Goal: Task Accomplishment & Management: Use online tool/utility

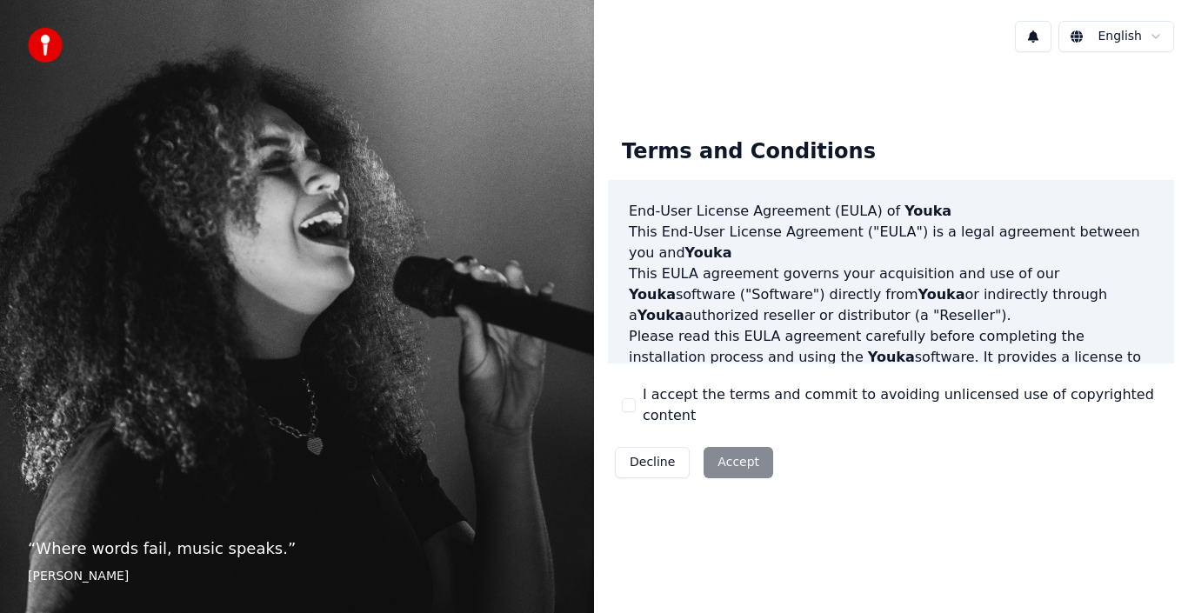
click at [635, 411] on button "I accept the terms and commit to avoiding unlicensed use of copyrighted content" at bounding box center [629, 405] width 14 height 14
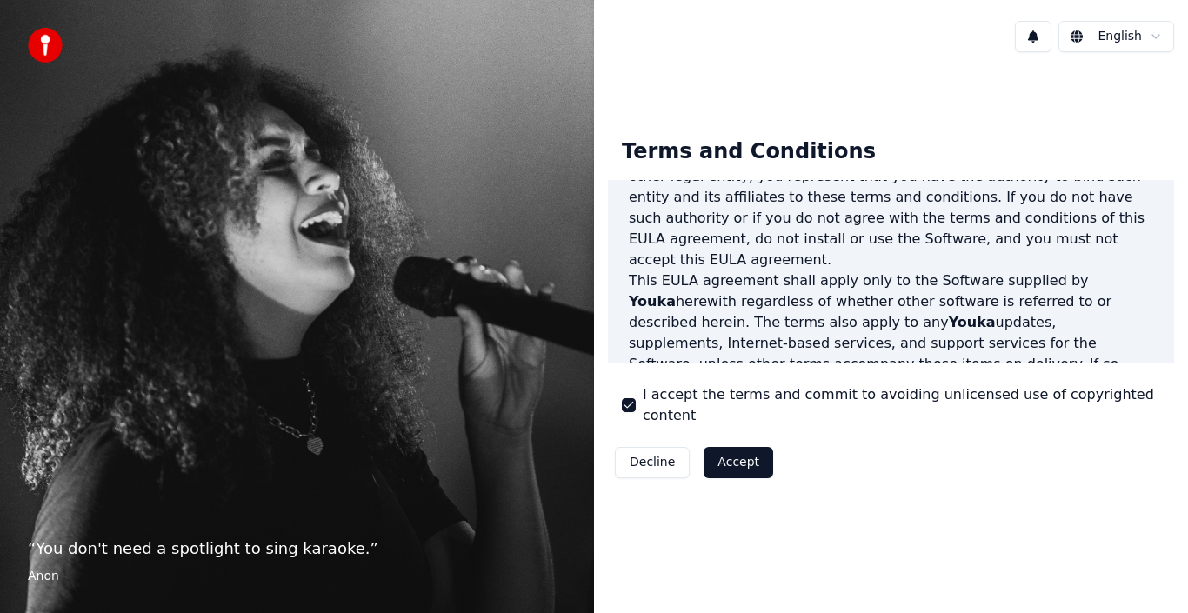
scroll to position [870, 0]
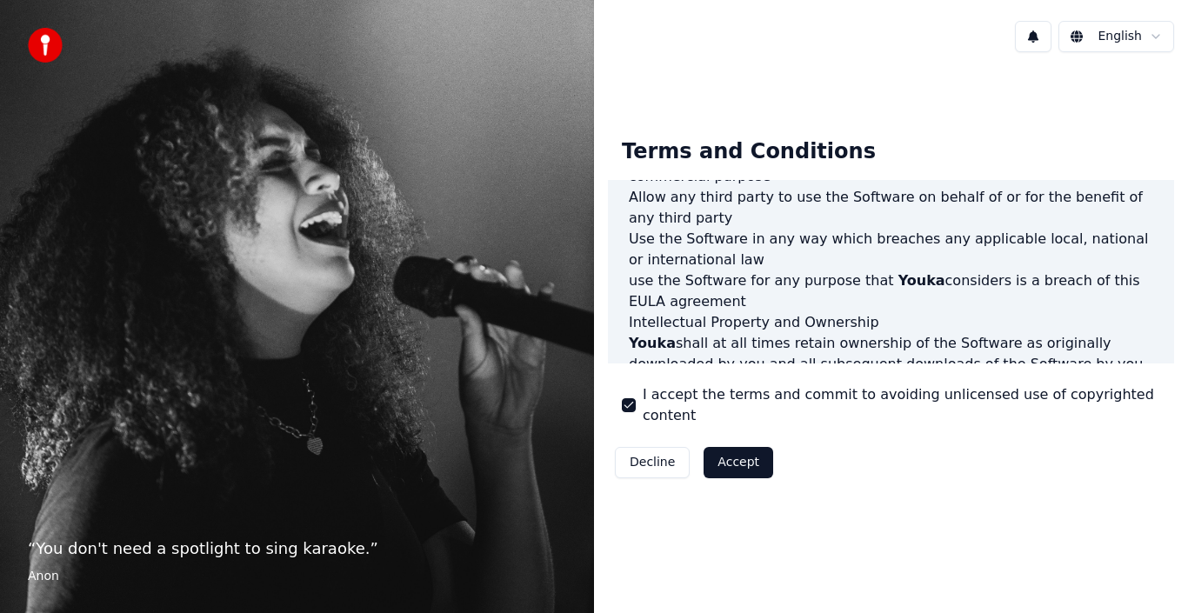
click at [749, 450] on button "Accept" at bounding box center [739, 462] width 70 height 31
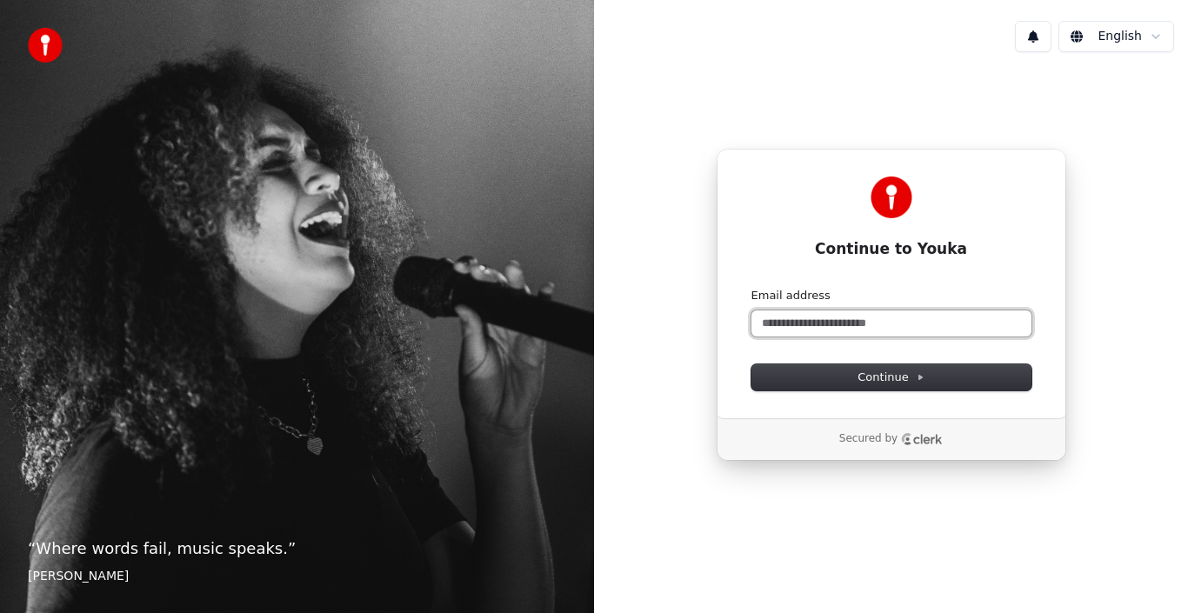
click at [837, 328] on input "Email address" at bounding box center [891, 323] width 280 height 26
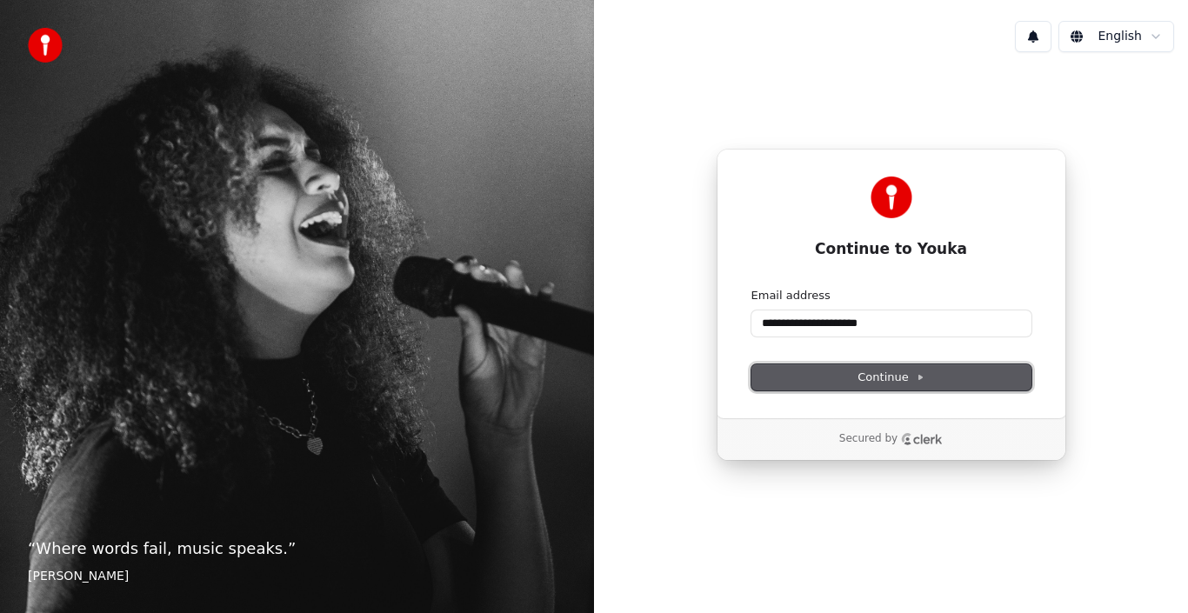
click at [896, 380] on span "Continue" at bounding box center [891, 378] width 66 height 16
type input "**********"
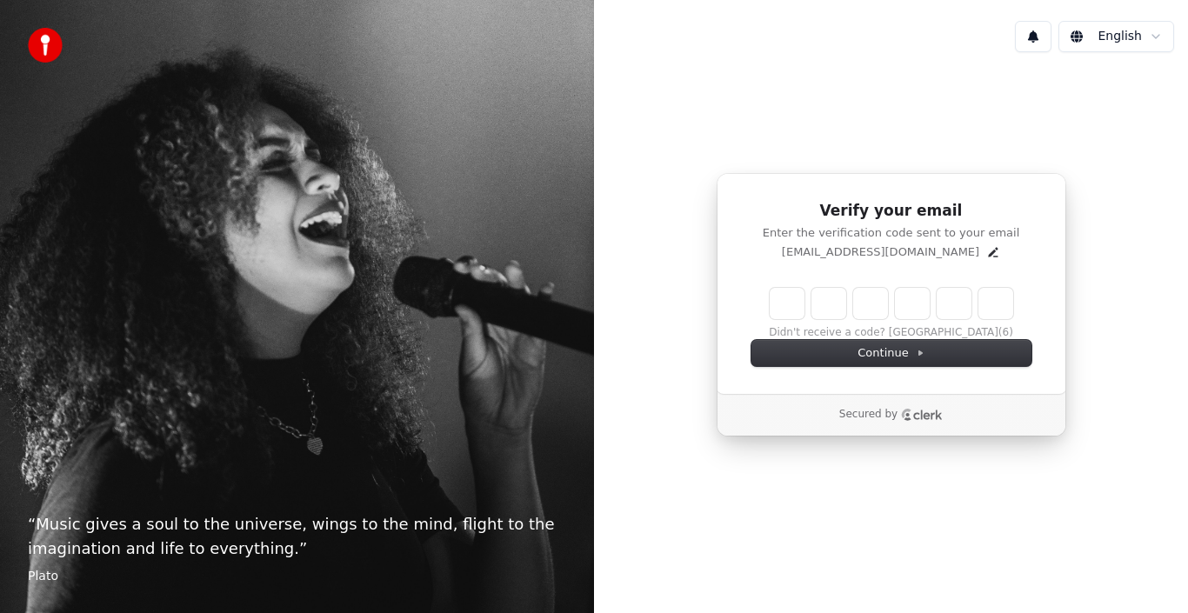
click at [803, 304] on input "Enter verification code" at bounding box center [892, 303] width 244 height 31
type input "******"
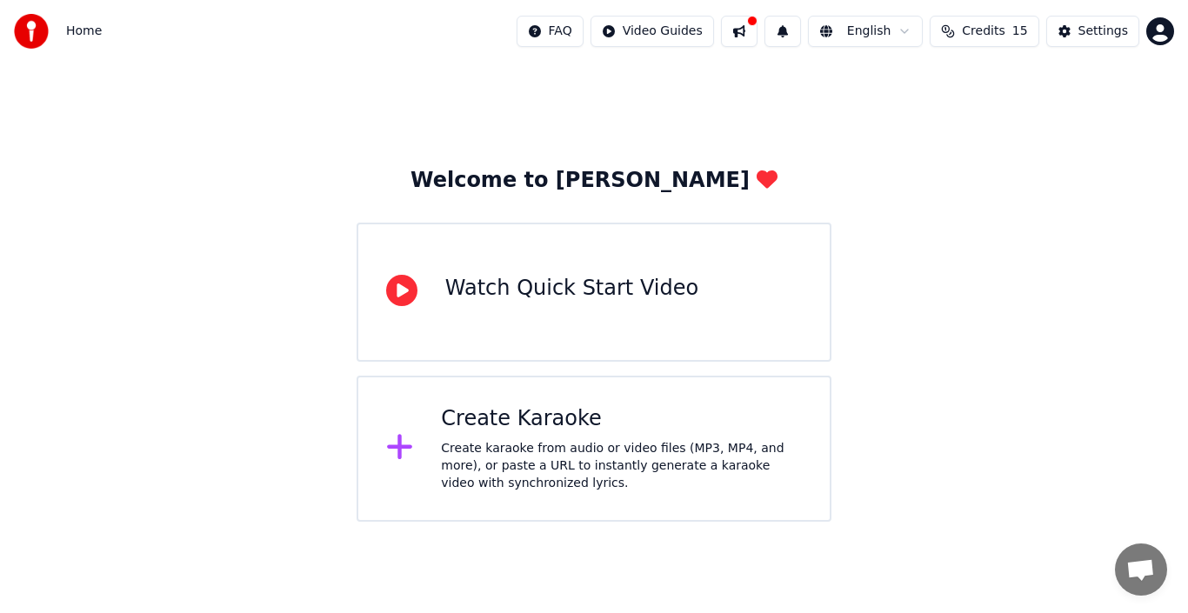
click at [631, 421] on div "Create Karaoke" at bounding box center [621, 419] width 361 height 28
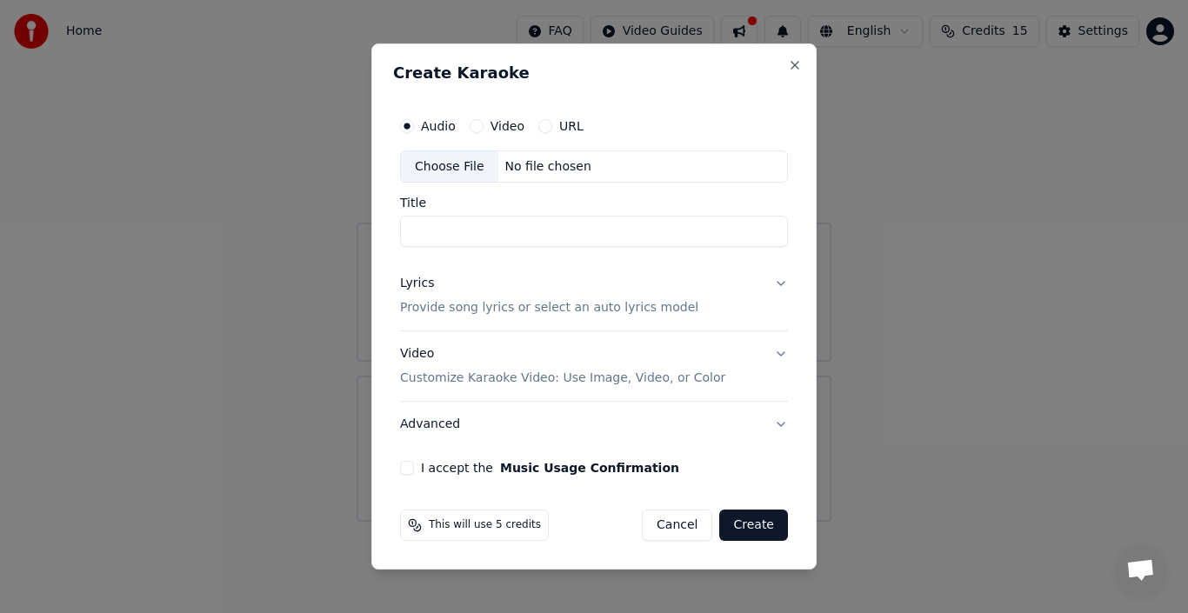
click at [446, 425] on button "Advanced" at bounding box center [594, 424] width 388 height 45
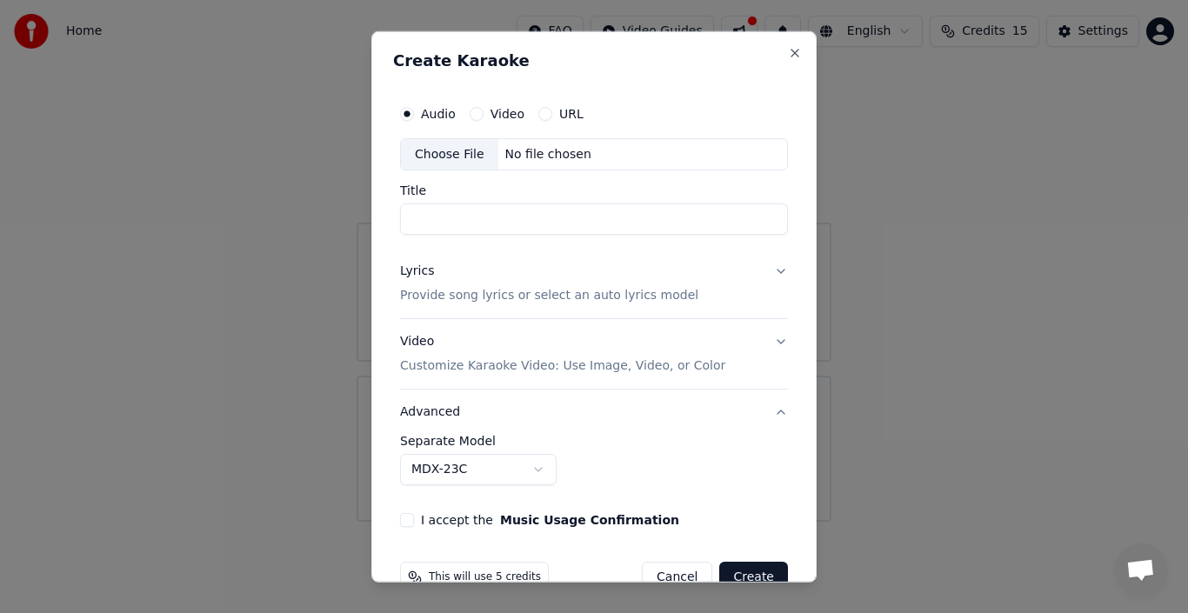
click at [397, 446] on div "**********" at bounding box center [594, 311] width 402 height 445
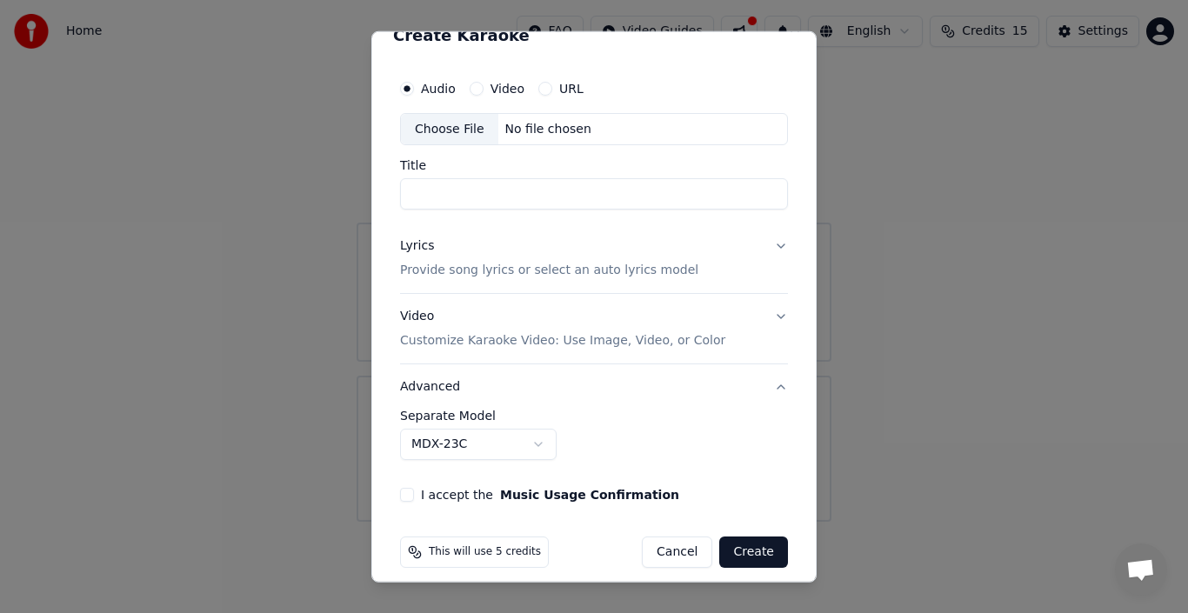
scroll to position [39, 0]
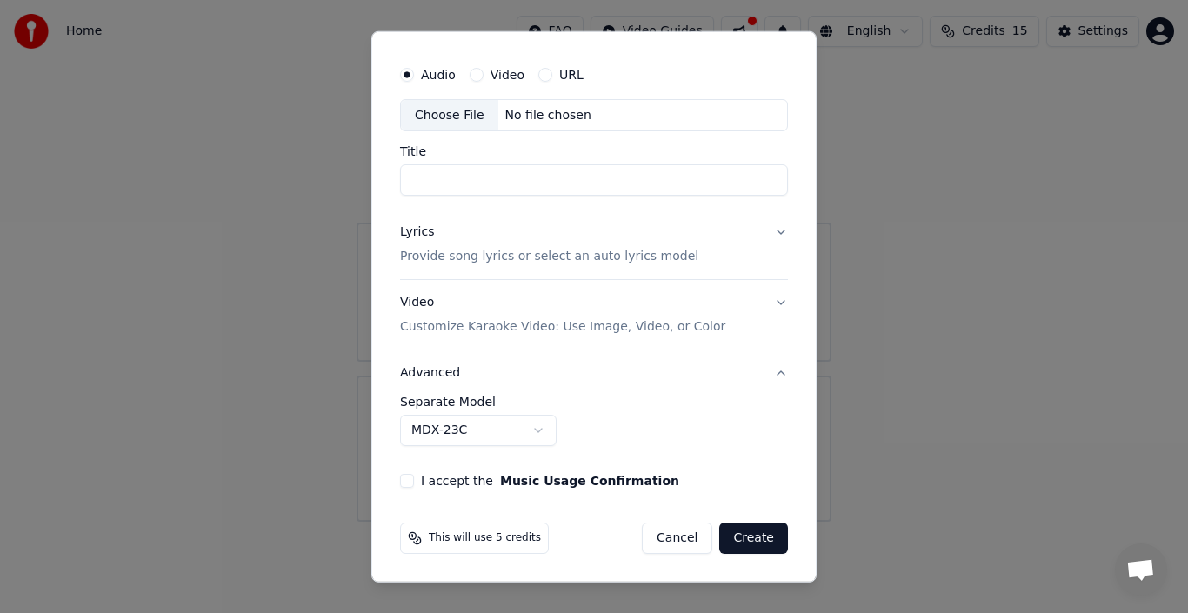
click at [643, 316] on div "Video Customize Karaoke Video: Use Image, Video, or Color" at bounding box center [562, 315] width 325 height 42
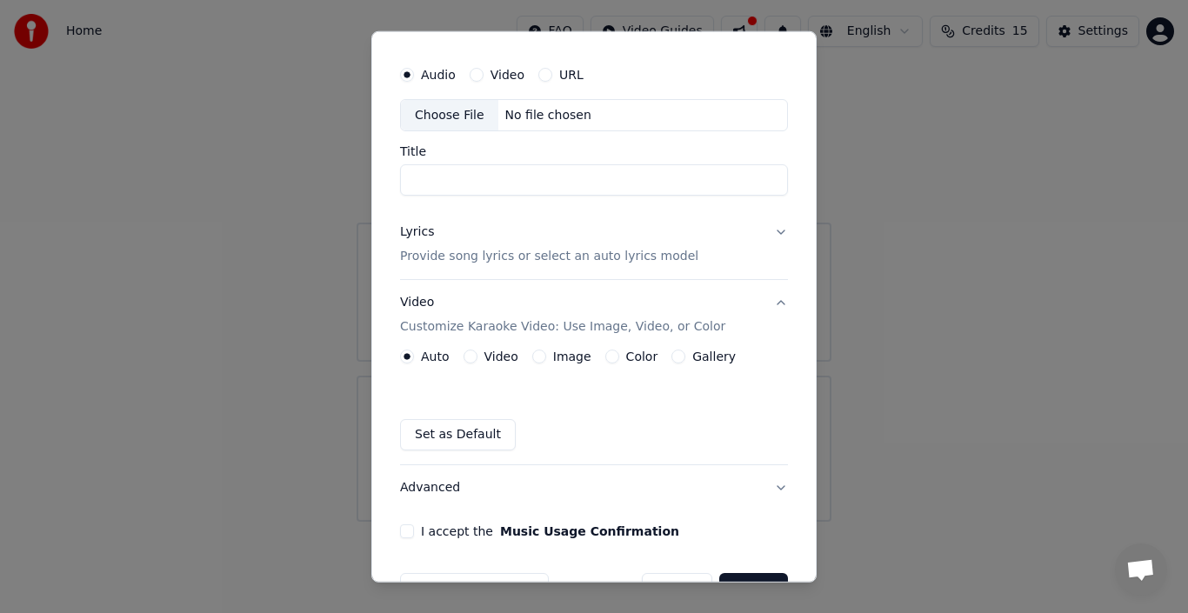
click at [582, 362] on label "Image" at bounding box center [572, 356] width 38 height 12
click at [546, 362] on button "Image" at bounding box center [539, 357] width 14 height 14
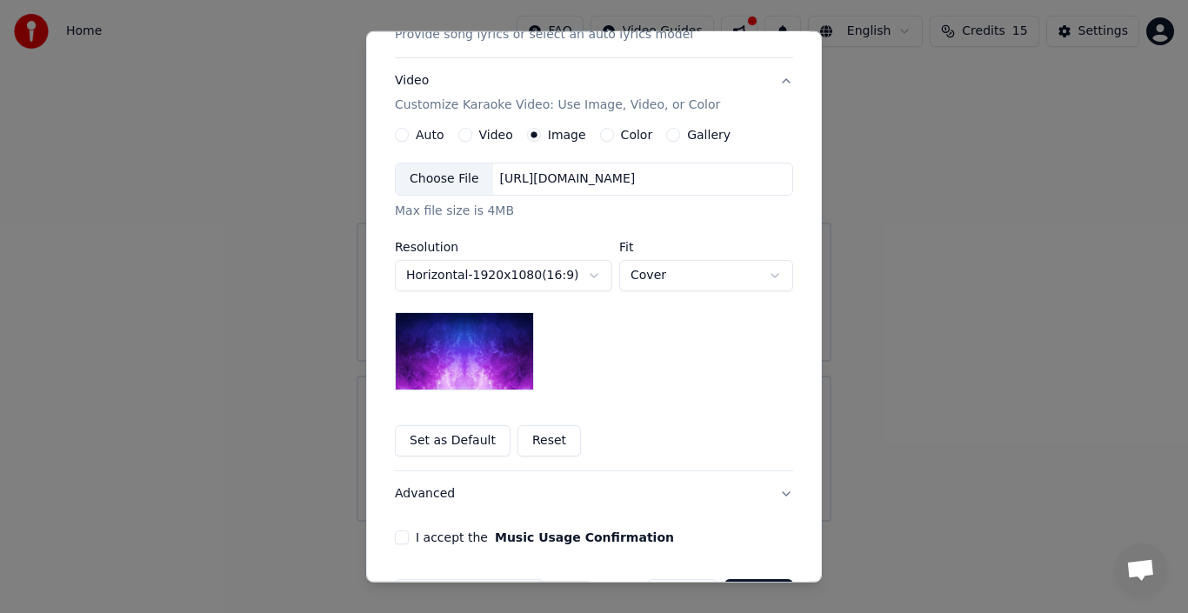
scroll to position [230, 0]
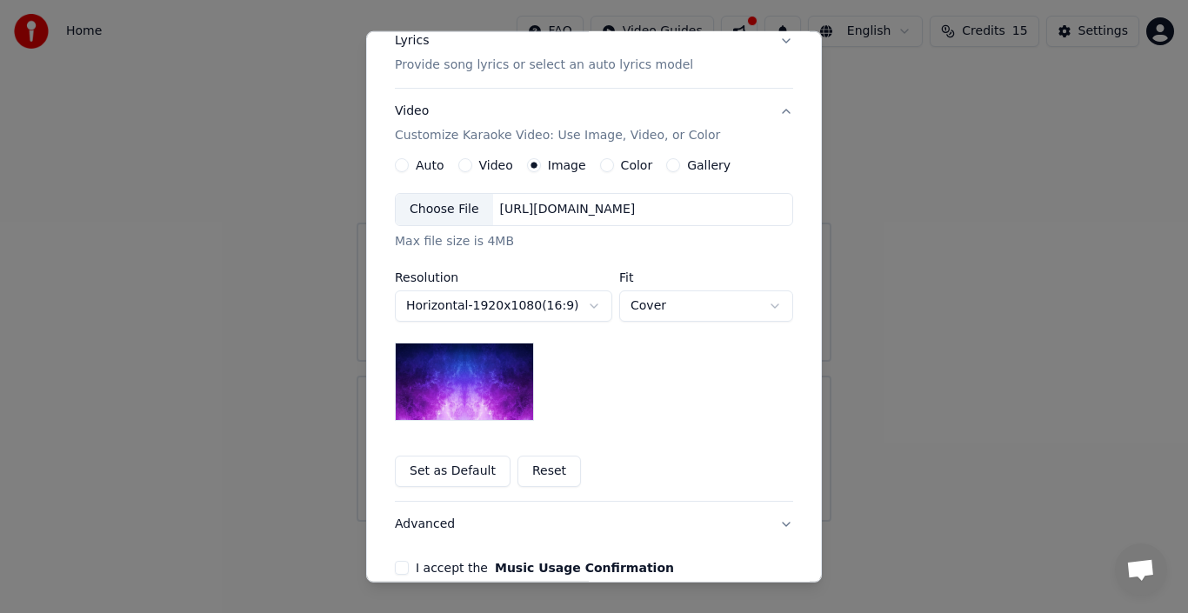
click at [687, 166] on label "Gallery" at bounding box center [708, 165] width 43 height 12
click at [677, 166] on button "Gallery" at bounding box center [673, 165] width 14 height 14
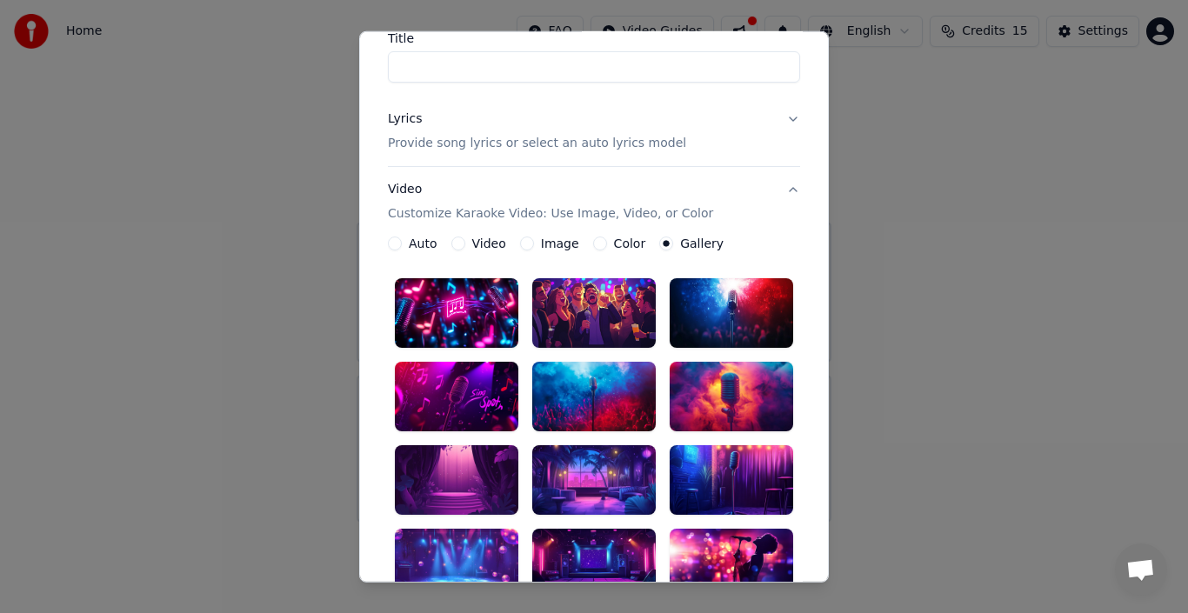
scroll to position [147, 0]
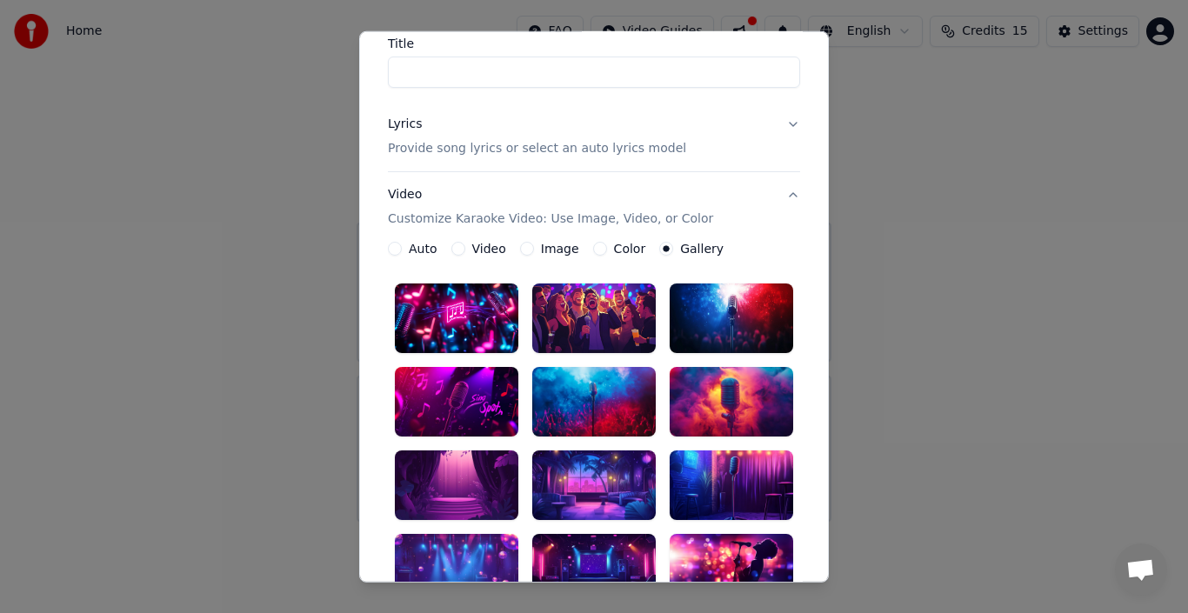
click at [680, 248] on label "Gallery" at bounding box center [701, 249] width 43 height 12
click at [671, 248] on button "Gallery" at bounding box center [666, 249] width 14 height 14
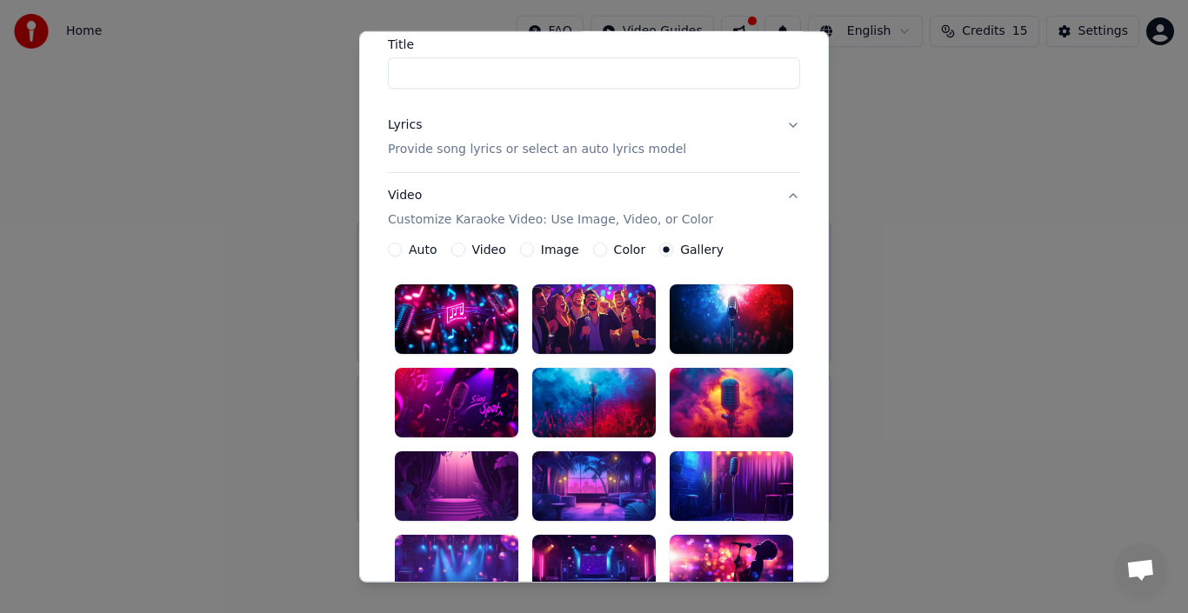
scroll to position [59, 0]
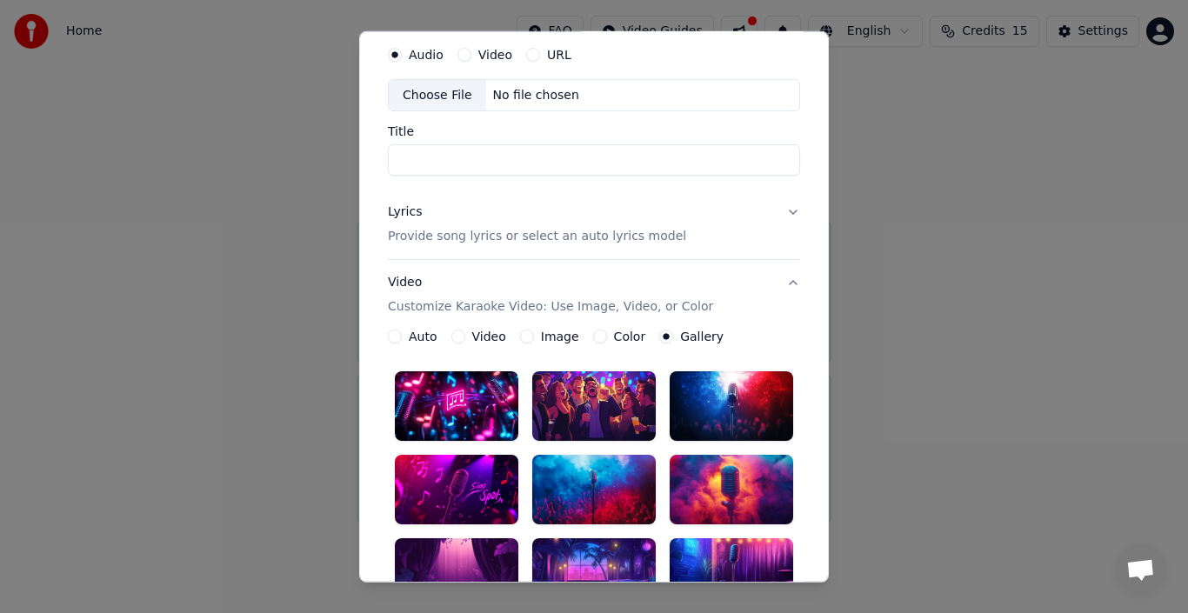
click at [630, 313] on p "Customize Karaoke Video: Use Image, Video, or Color" at bounding box center [550, 306] width 325 height 17
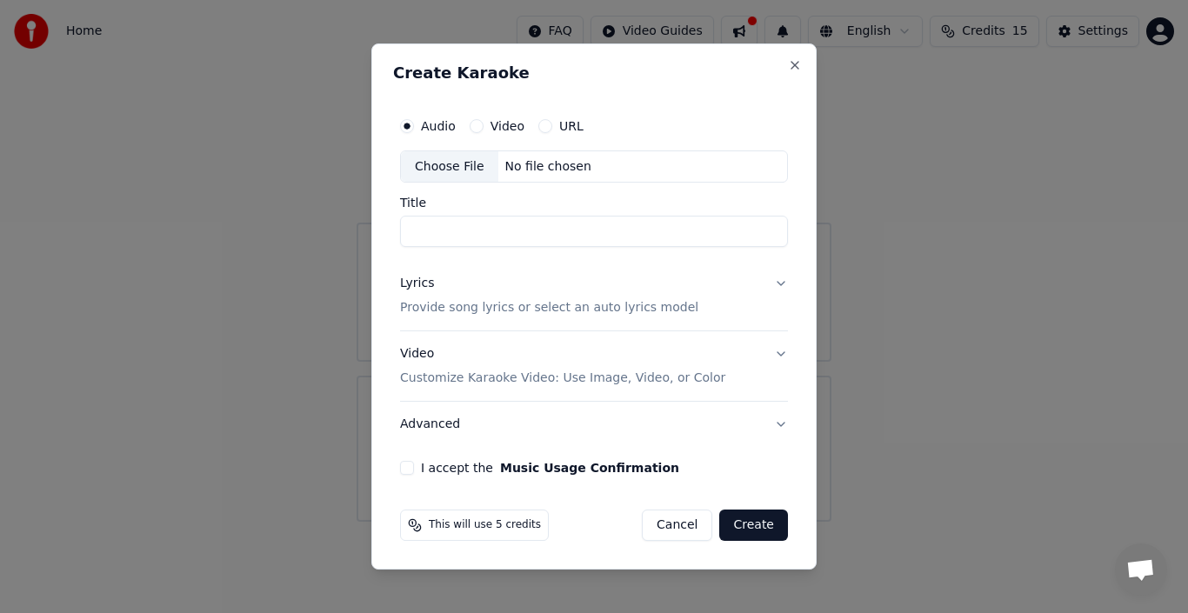
scroll to position [0, 0]
click at [575, 382] on p "Customize Karaoke Video: Use Image, Video, or Color" at bounding box center [562, 378] width 325 height 17
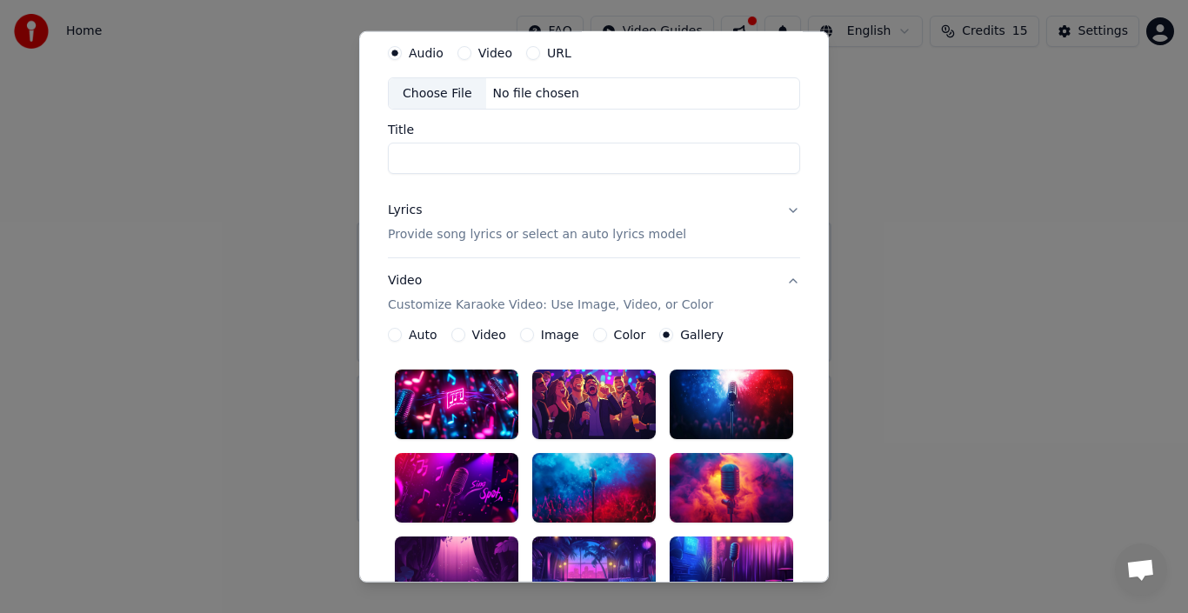
scroll to position [87, 0]
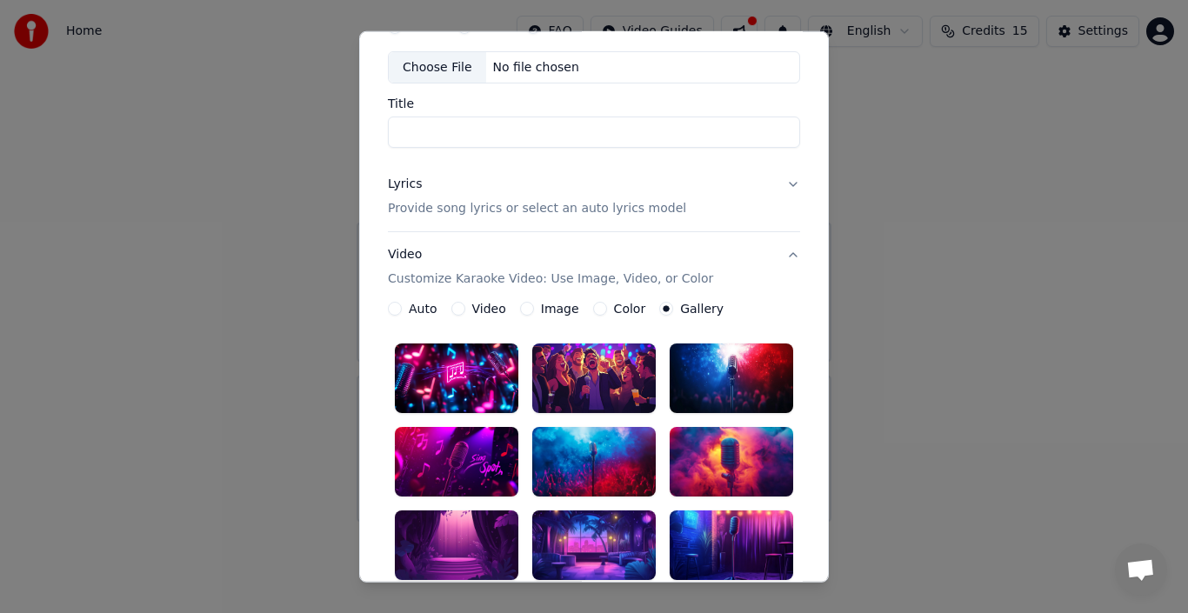
click at [680, 306] on label "Gallery" at bounding box center [701, 309] width 43 height 12
click at [671, 306] on button "Gallery" at bounding box center [666, 309] width 14 height 14
click at [680, 310] on label "Gallery" at bounding box center [701, 309] width 43 height 12
click at [671, 310] on button "Gallery" at bounding box center [666, 309] width 14 height 14
click at [680, 310] on label "Gallery" at bounding box center [701, 309] width 43 height 12
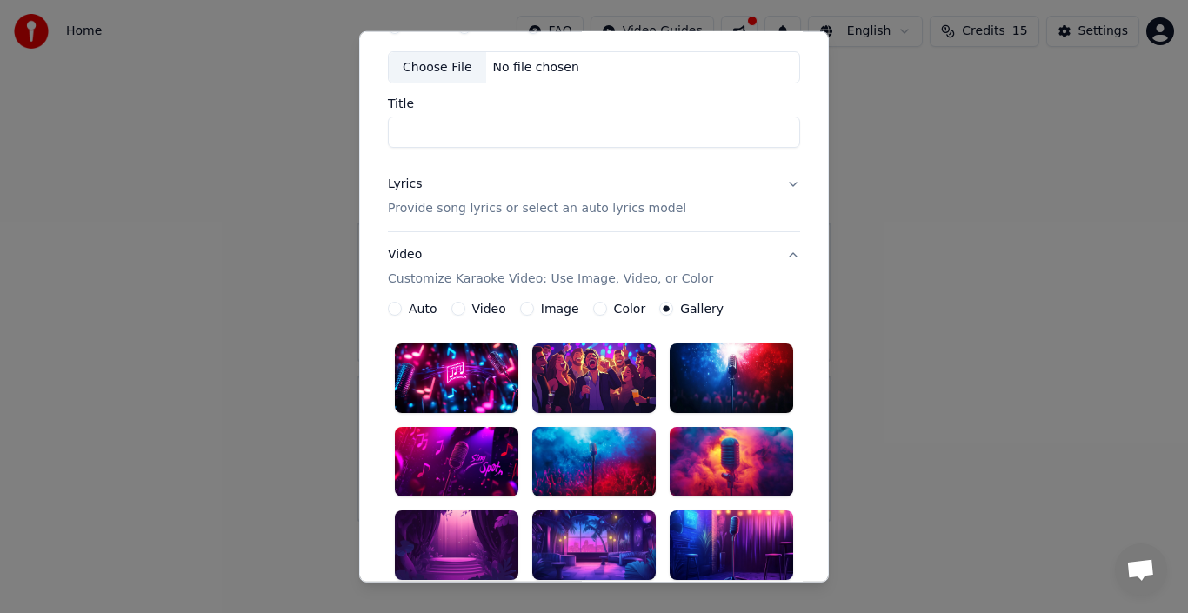
click at [671, 310] on button "Gallery" at bounding box center [666, 309] width 14 height 14
click at [543, 310] on label "Image" at bounding box center [560, 309] width 38 height 12
click at [534, 310] on button "Image" at bounding box center [527, 309] width 14 height 14
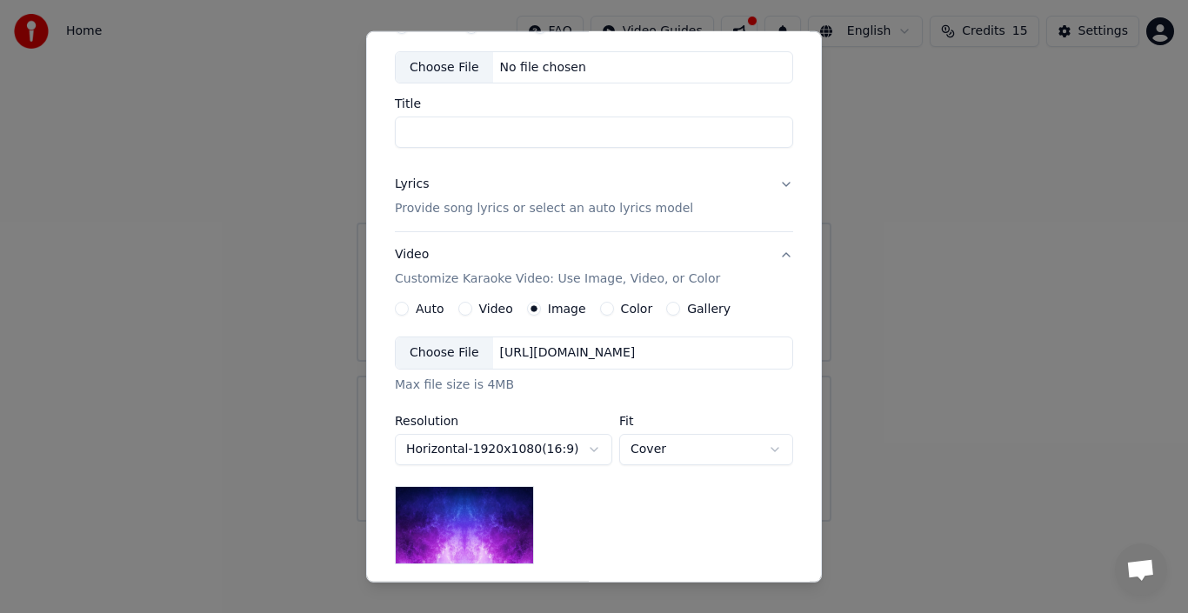
click at [448, 350] on div "Choose File" at bounding box center [444, 352] width 97 height 31
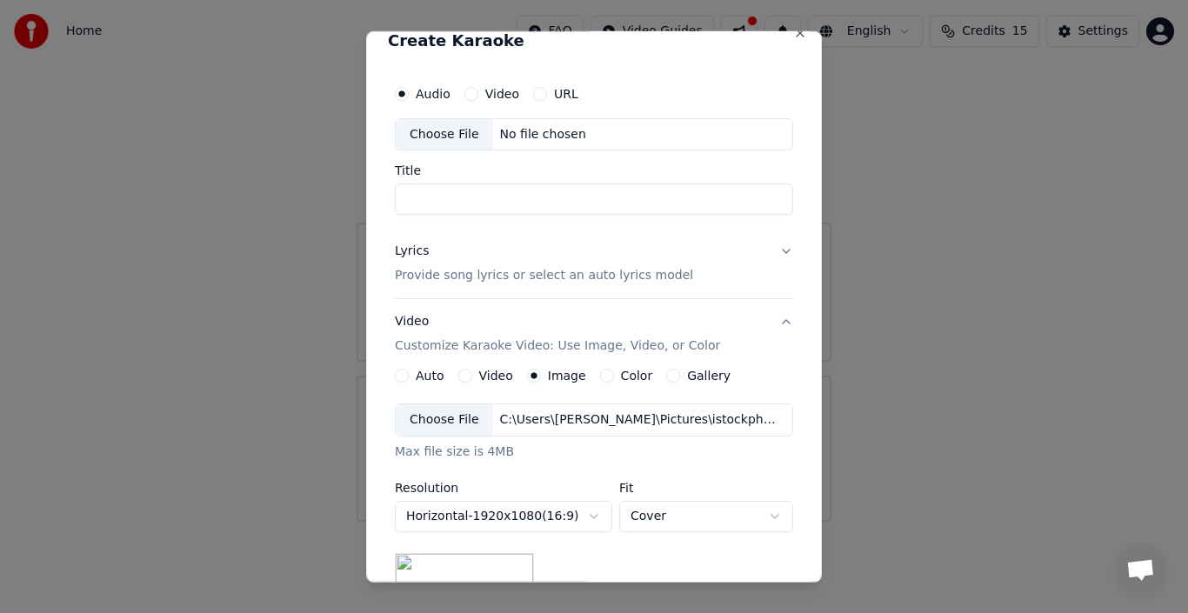
scroll to position [0, 0]
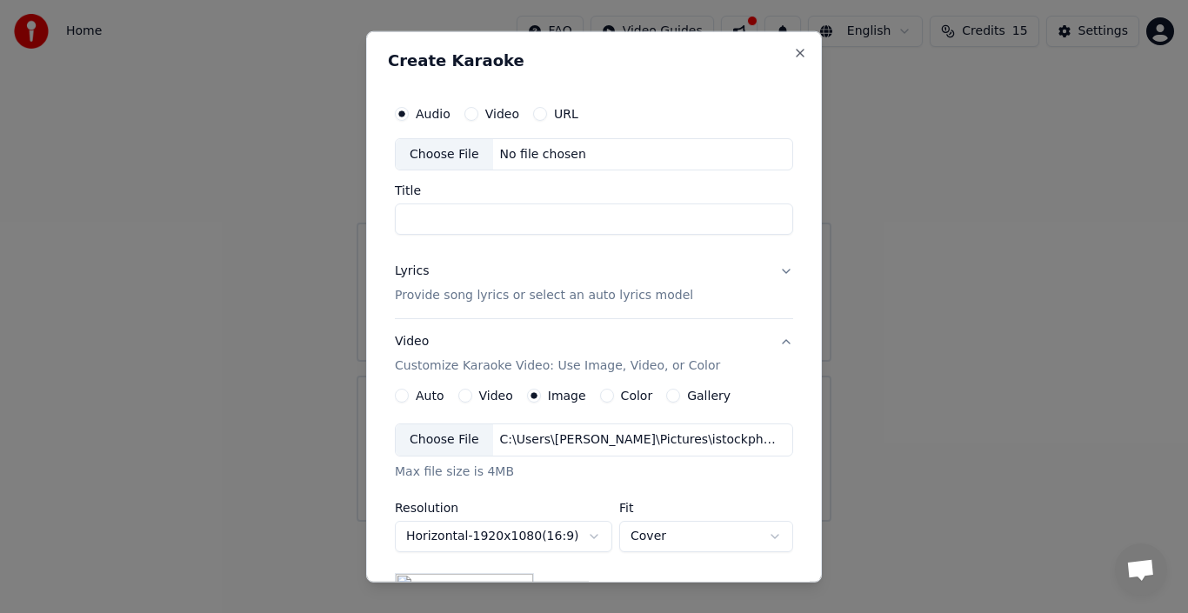
click at [424, 152] on div "Choose File" at bounding box center [444, 153] width 97 height 31
click at [637, 215] on input "**********" at bounding box center [594, 219] width 398 height 31
drag, startPoint x: 633, startPoint y: 220, endPoint x: 606, endPoint y: 217, distance: 27.2
click at [612, 217] on input "**********" at bounding box center [594, 219] width 398 height 31
drag, startPoint x: 606, startPoint y: 217, endPoint x: 574, endPoint y: 219, distance: 32.3
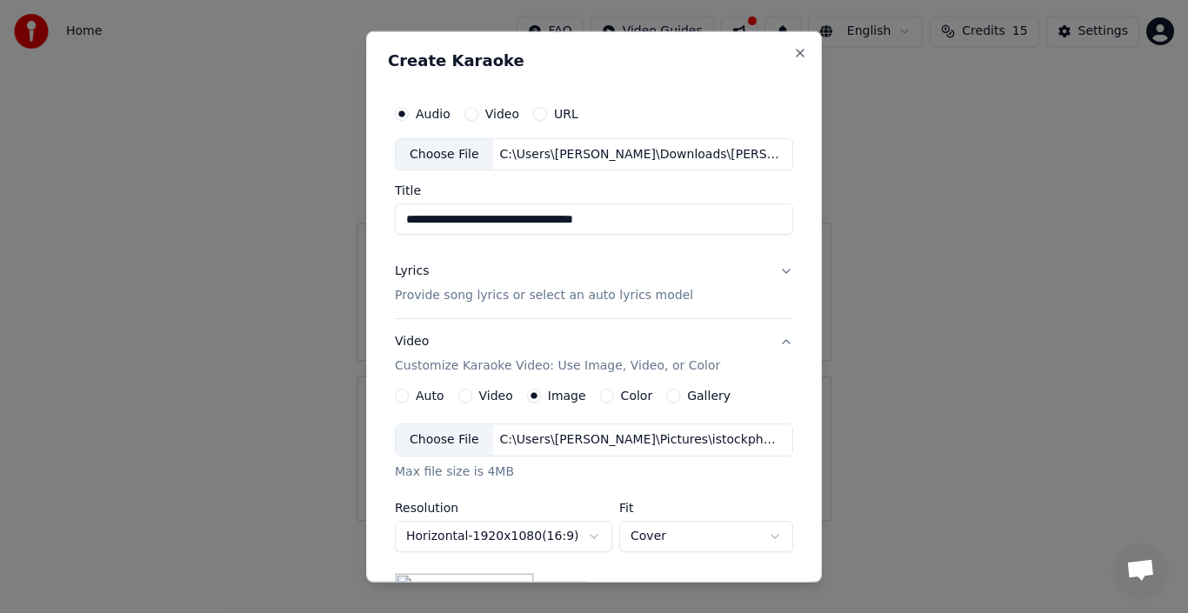
click at [574, 219] on input "**********" at bounding box center [594, 219] width 398 height 31
type input "**********"
click at [439, 298] on p "Provide song lyrics or select an auto lyrics model" at bounding box center [544, 295] width 298 height 17
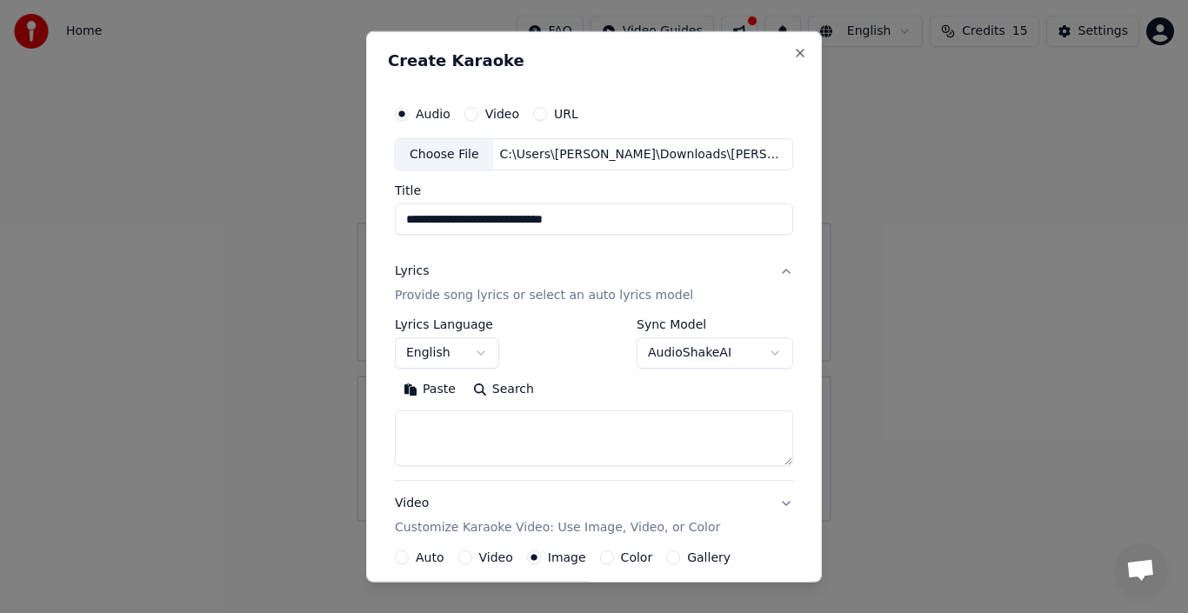
click at [454, 423] on textarea at bounding box center [594, 439] width 398 height 56
click at [449, 416] on textarea at bounding box center [594, 439] width 398 height 56
click at [444, 425] on textarea at bounding box center [594, 439] width 398 height 56
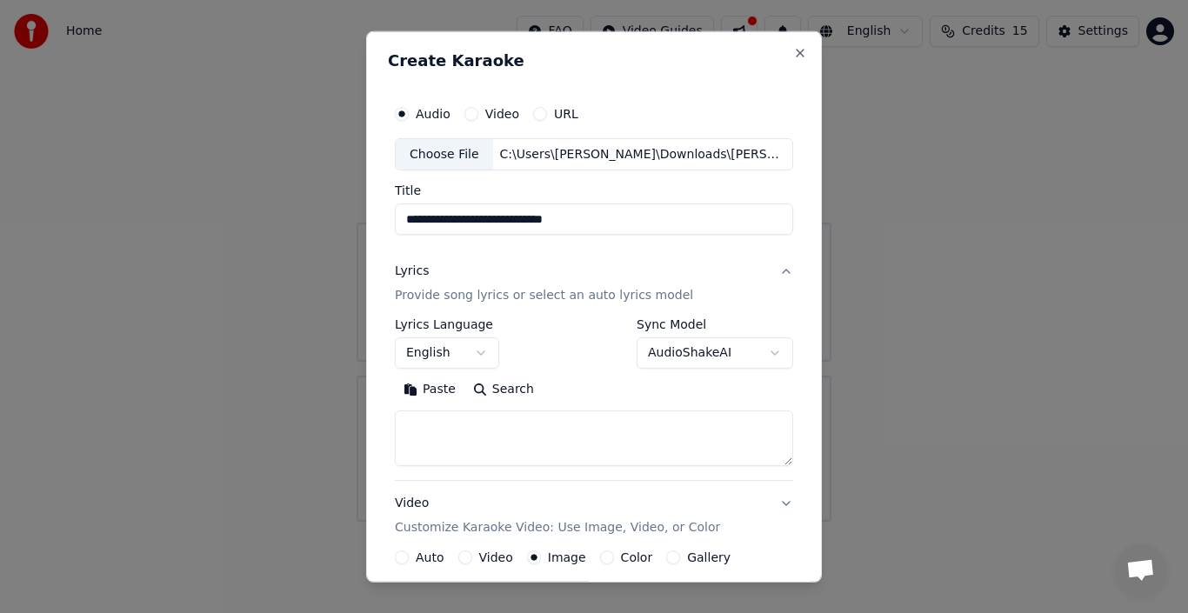
click at [483, 431] on textarea at bounding box center [594, 439] width 398 height 56
click at [480, 424] on textarea at bounding box center [594, 439] width 398 height 56
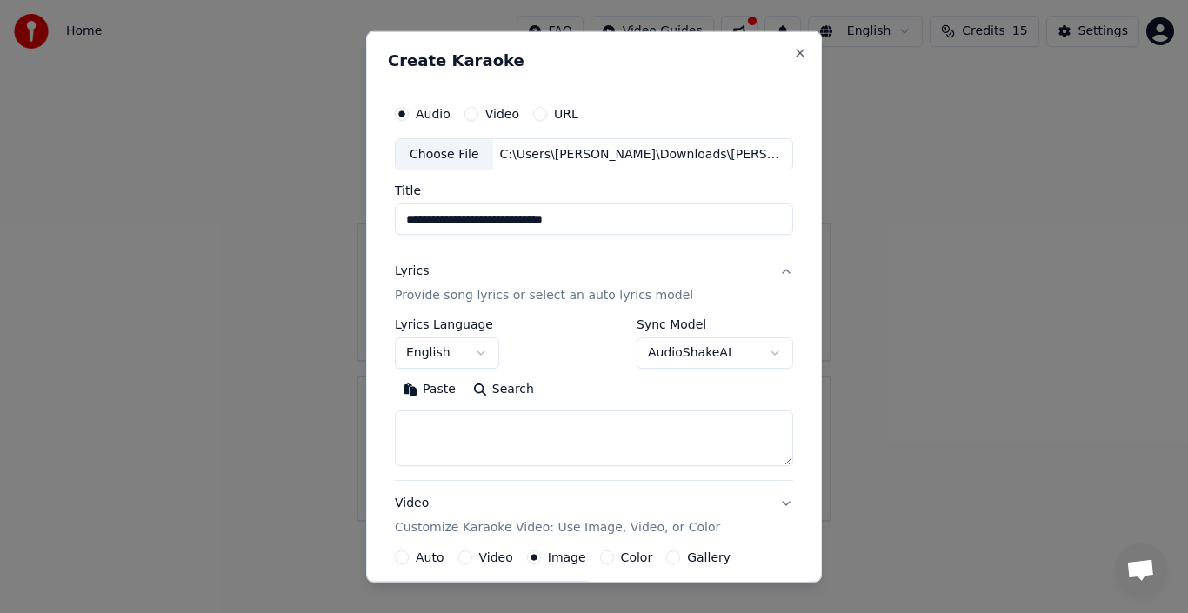
click at [480, 424] on textarea at bounding box center [594, 439] width 398 height 56
click at [479, 423] on textarea at bounding box center [594, 439] width 398 height 56
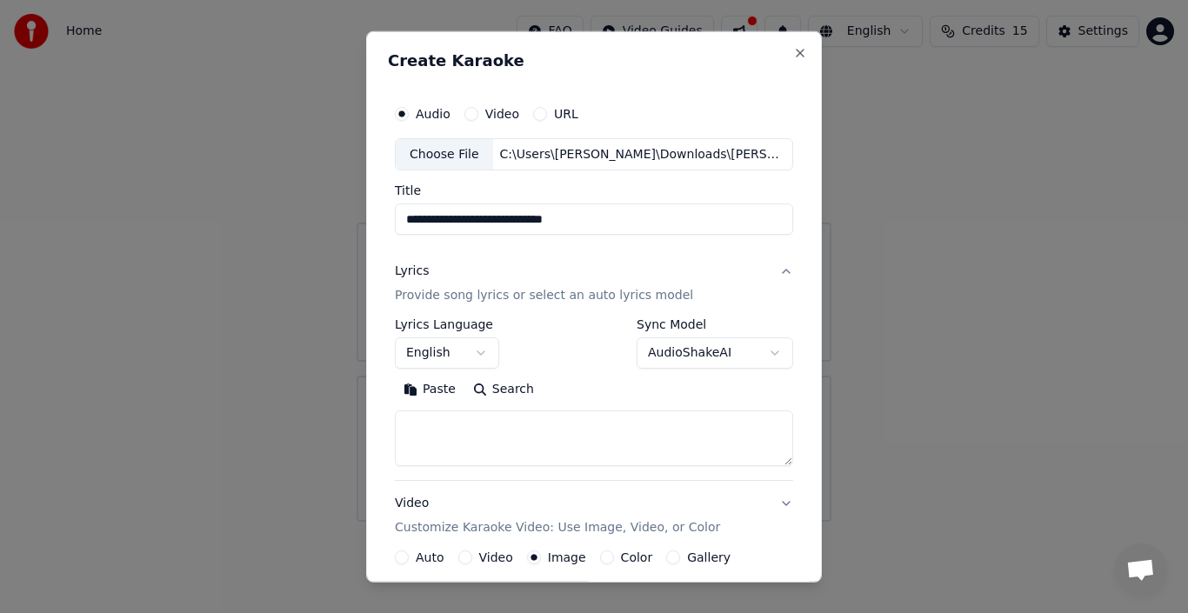
click at [479, 423] on textarea at bounding box center [594, 439] width 398 height 56
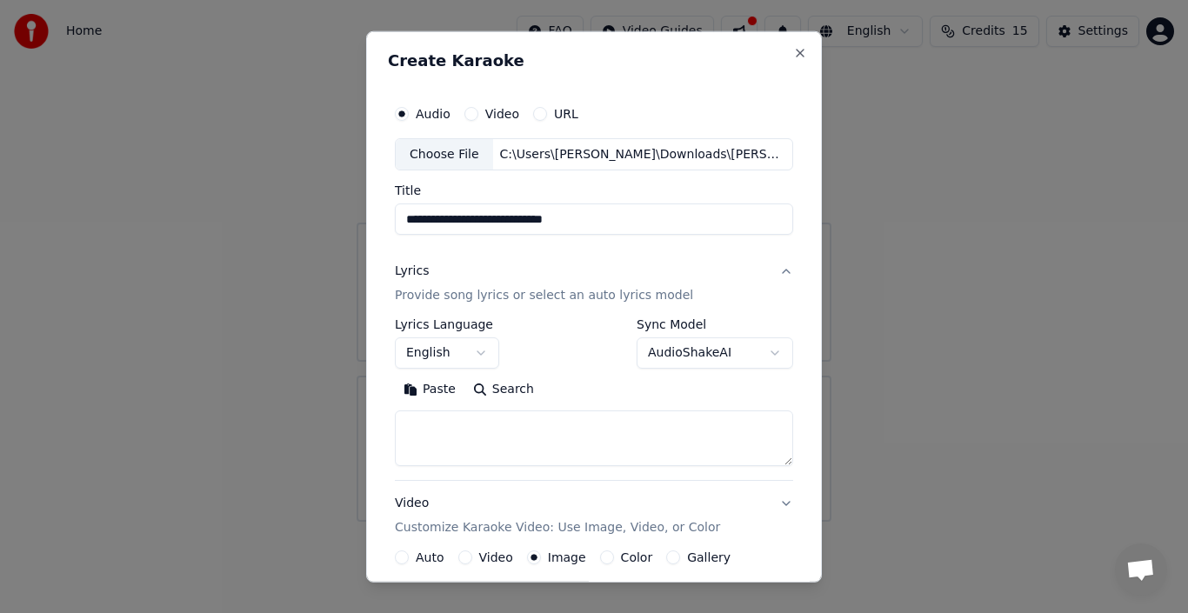
click at [479, 423] on textarea at bounding box center [594, 439] width 398 height 56
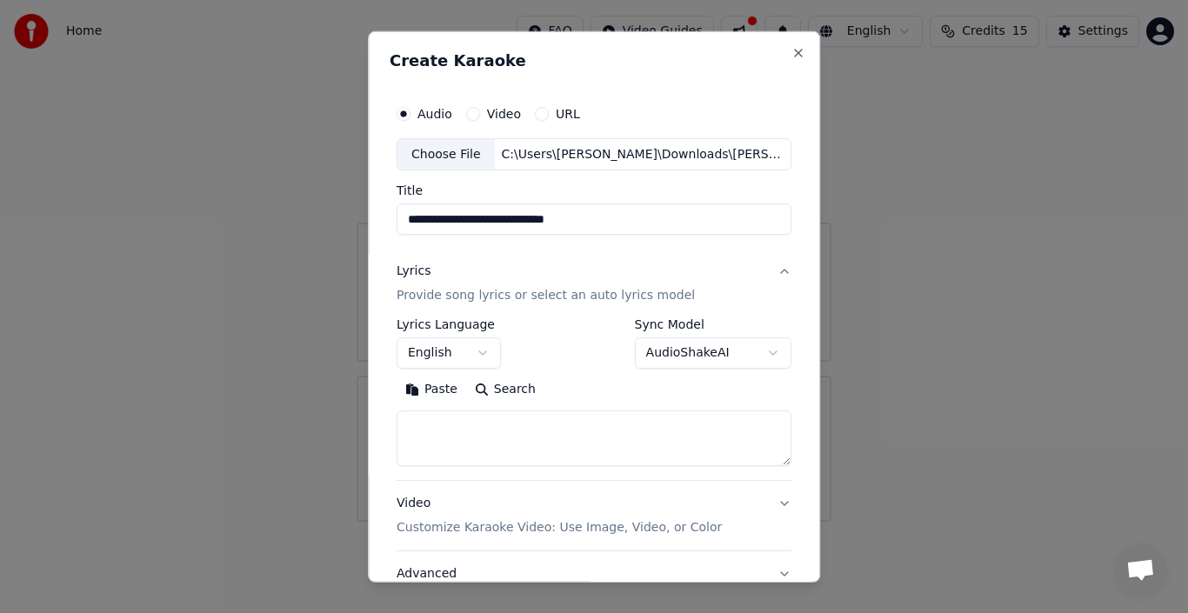
scroll to position [137, 0]
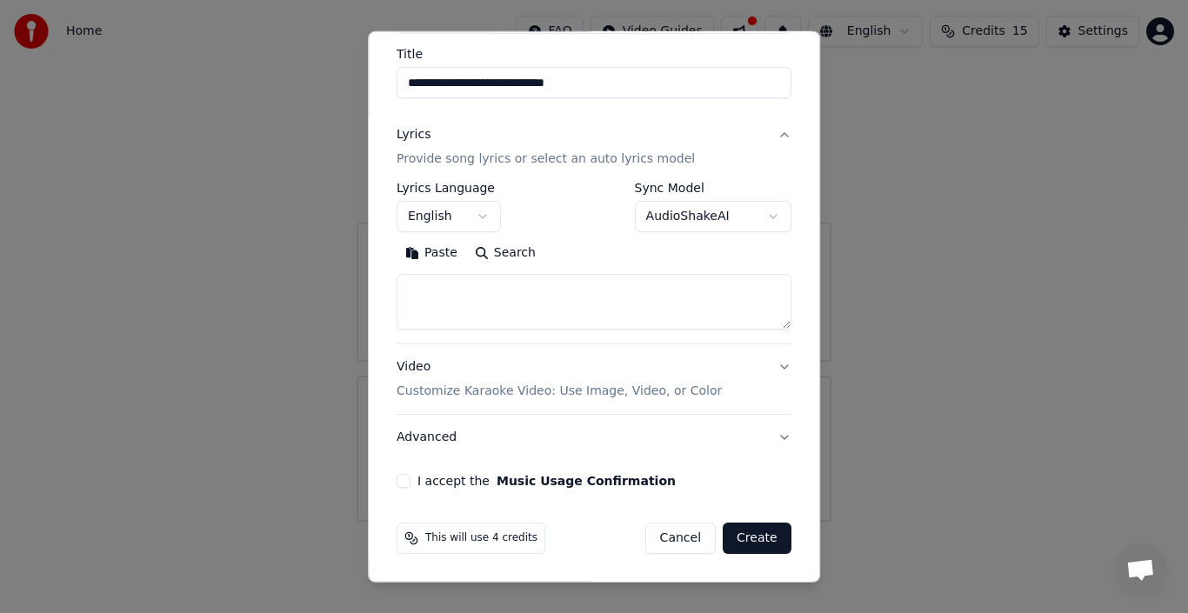
click at [414, 285] on textarea at bounding box center [594, 302] width 395 height 56
click at [418, 286] on textarea at bounding box center [594, 302] width 395 height 56
drag, startPoint x: 420, startPoint y: 282, endPoint x: 415, endPoint y: 293, distance: 12.5
click at [564, 310] on textarea at bounding box center [594, 302] width 395 height 56
click at [575, 290] on textarea at bounding box center [594, 302] width 395 height 56
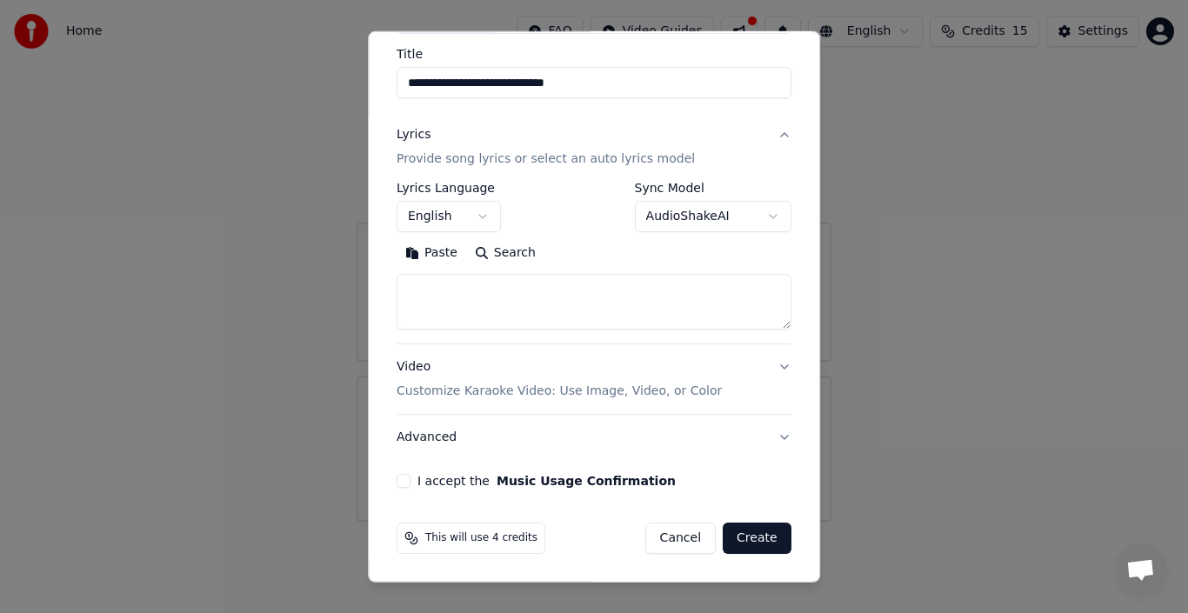
click at [575, 290] on textarea at bounding box center [594, 302] width 395 height 56
drag, startPoint x: 436, startPoint y: 270, endPoint x: 439, endPoint y: 283, distance: 13.5
click at [434, 250] on button "Paste" at bounding box center [432, 253] width 70 height 28
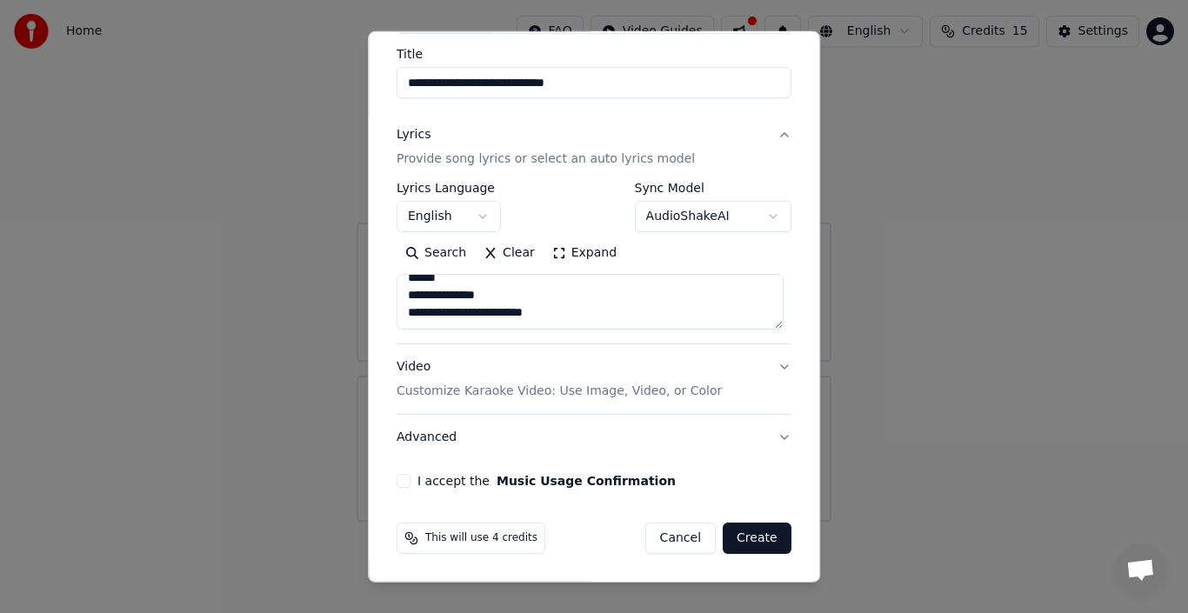
type textarea "**********"
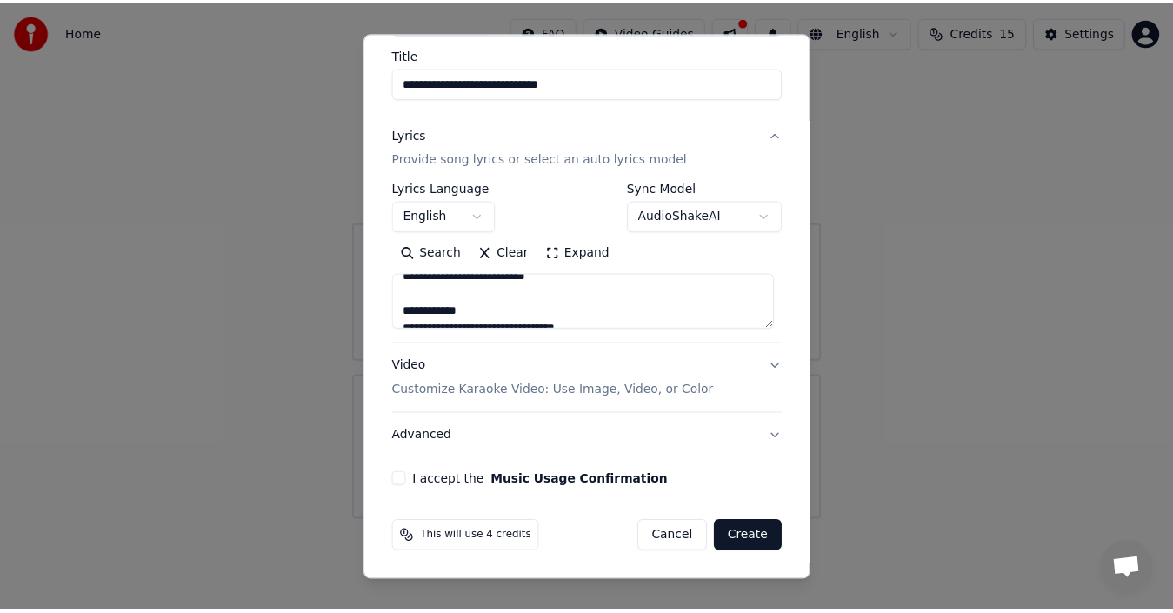
scroll to position [0, 0]
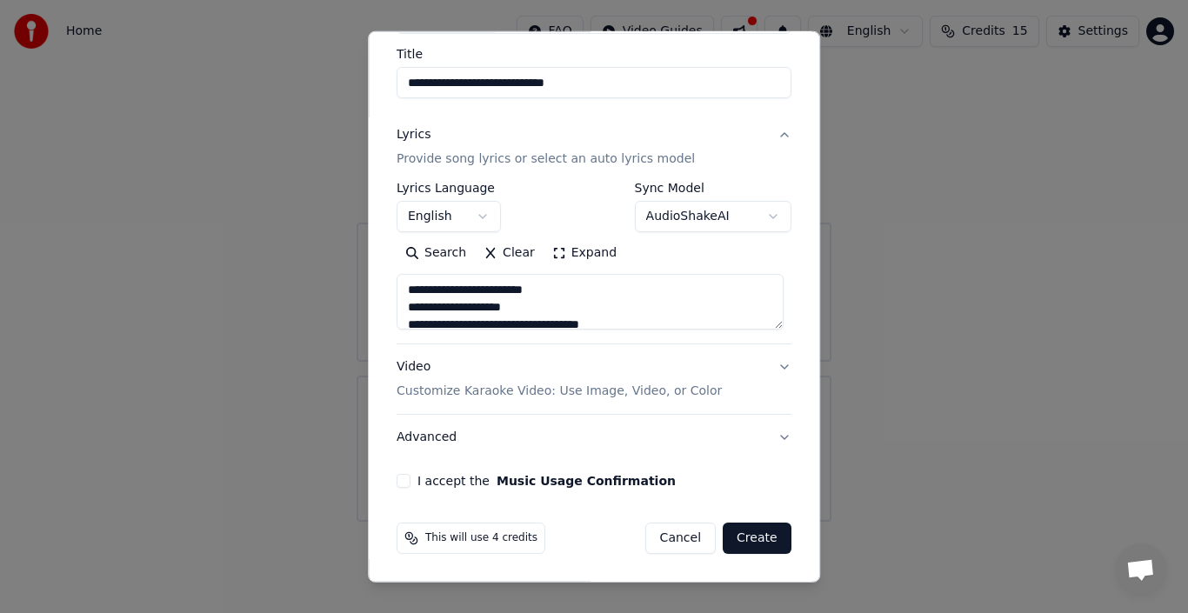
click at [748, 540] on button "Create" at bounding box center [757, 538] width 69 height 31
select select "**"
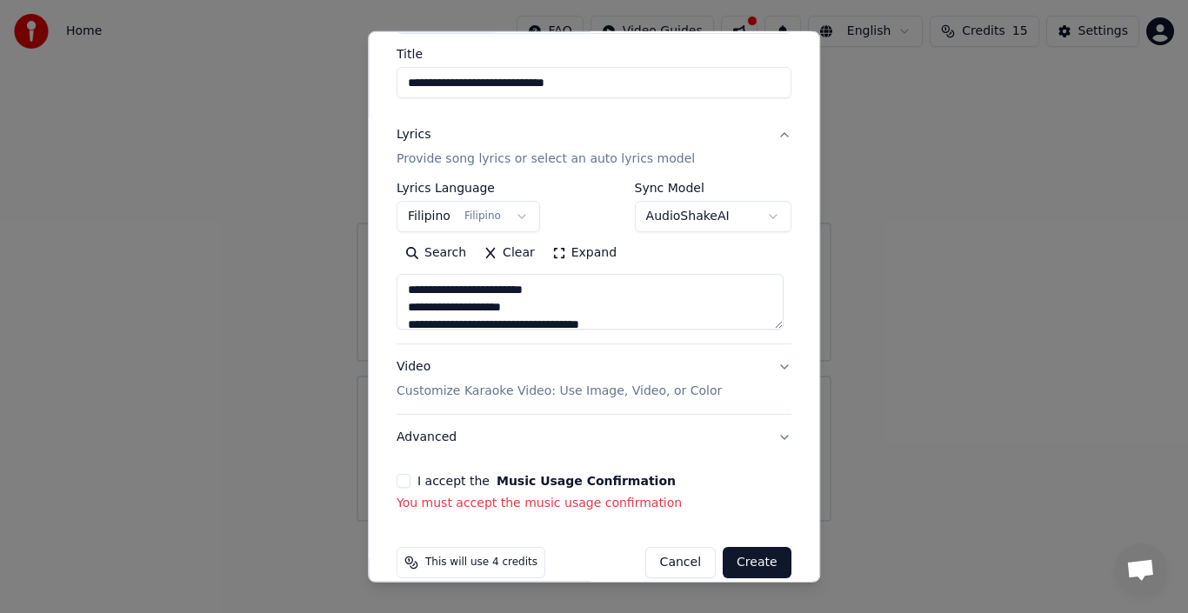
click at [397, 484] on button "I accept the Music Usage Confirmation" at bounding box center [404, 481] width 14 height 14
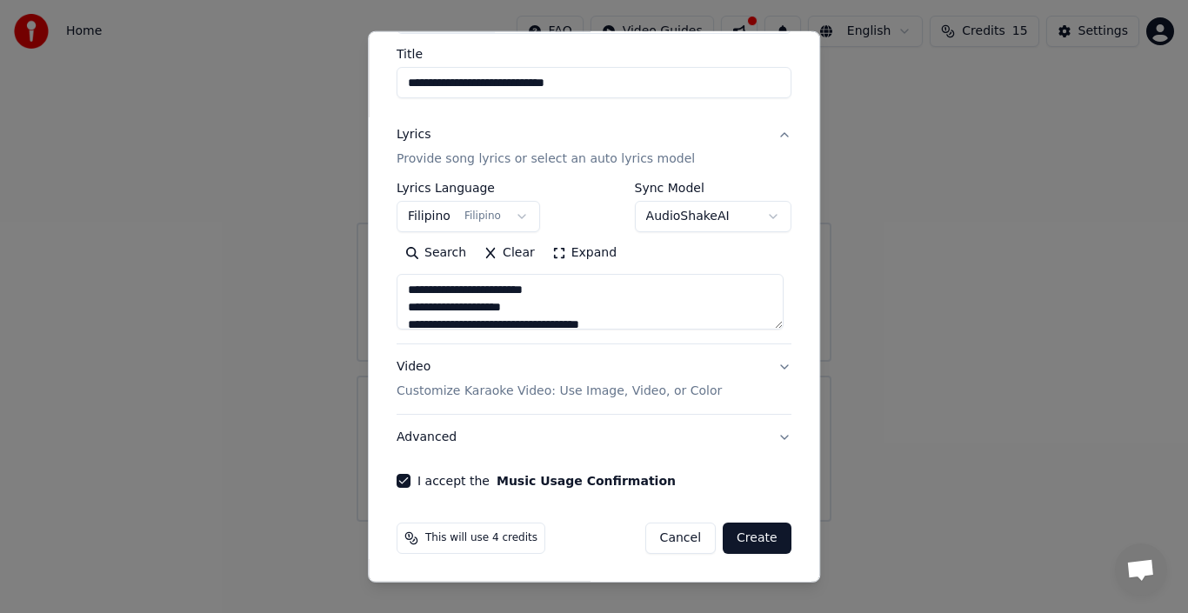
click at [761, 535] on button "Create" at bounding box center [757, 538] width 69 height 31
type textarea "**********"
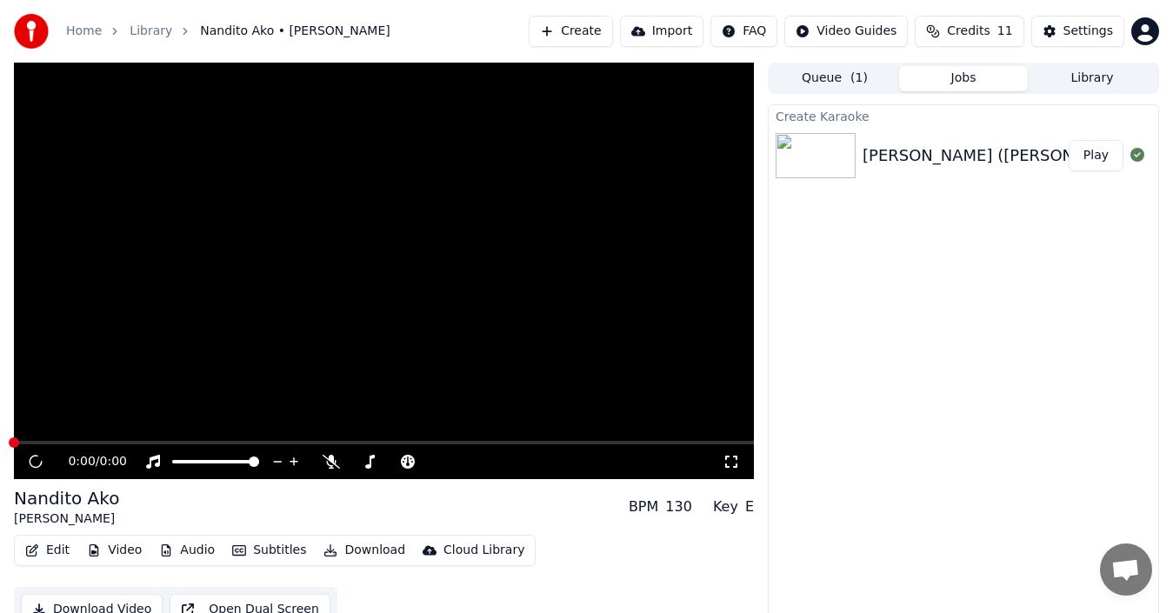
click at [331, 457] on icon at bounding box center [331, 462] width 17 height 14
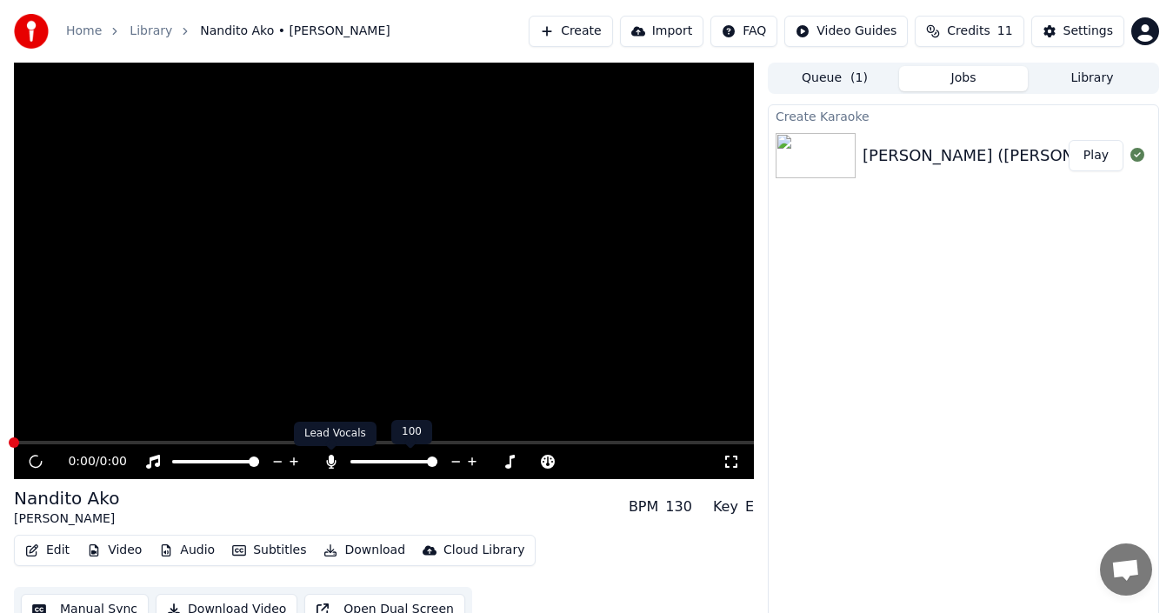
click at [330, 464] on icon at bounding box center [332, 462] width 10 height 14
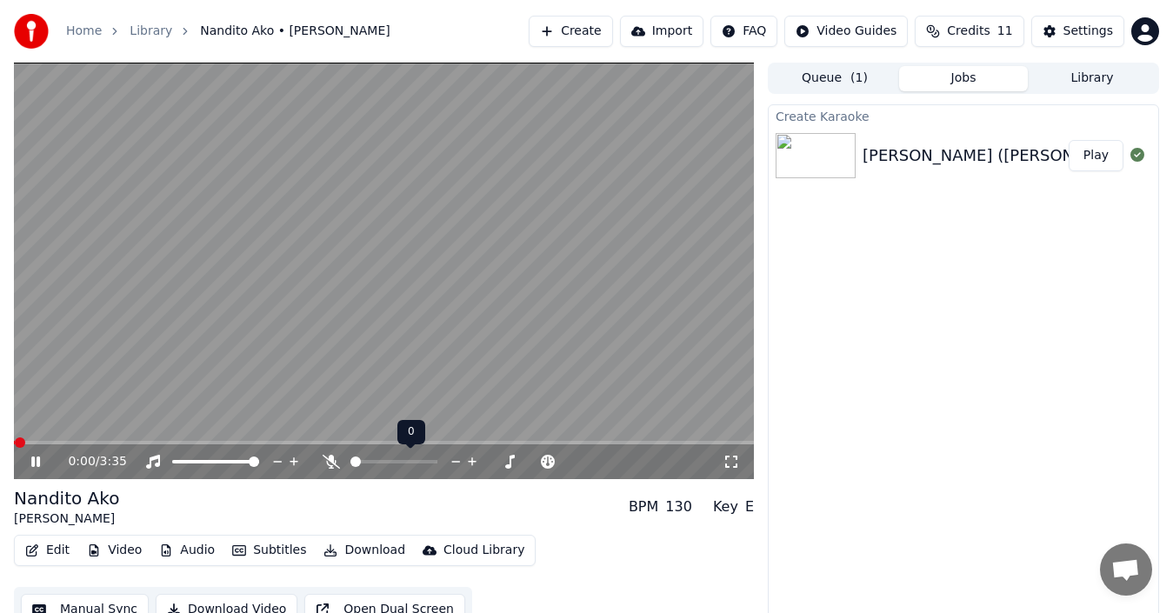
click at [330, 464] on icon at bounding box center [331, 462] width 17 height 14
click at [332, 466] on icon at bounding box center [332, 462] width 10 height 14
click at [364, 461] on icon at bounding box center [369, 462] width 17 height 14
click at [510, 464] on span at bounding box center [505, 462] width 10 height 10
click at [514, 467] on span at bounding box center [509, 462] width 10 height 10
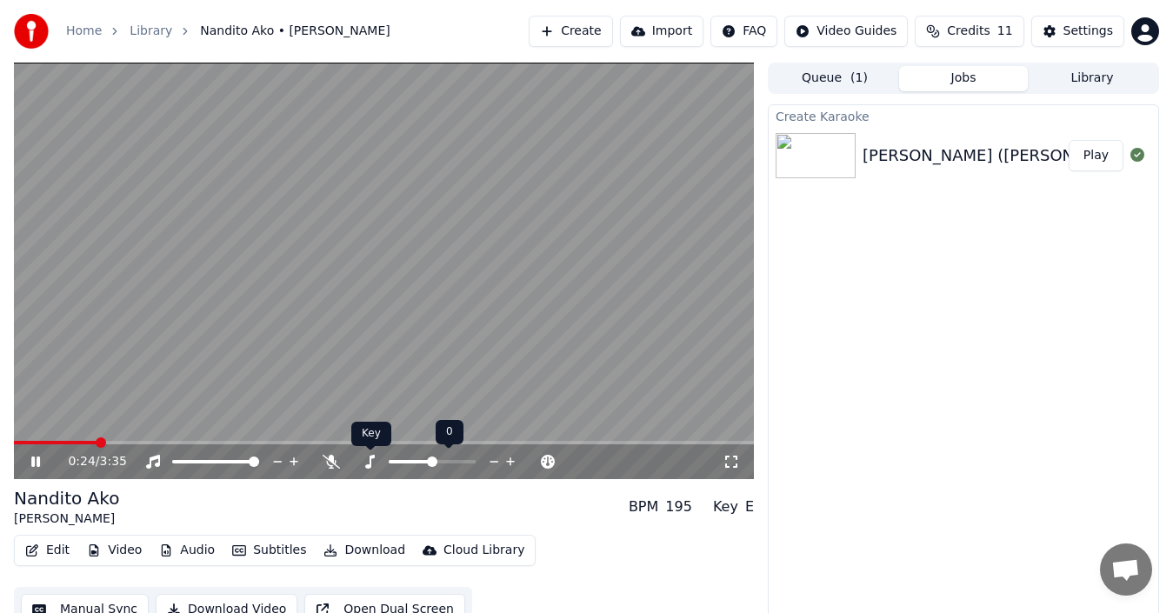
click at [373, 460] on icon at bounding box center [369, 462] width 17 height 14
click at [407, 464] on icon at bounding box center [407, 462] width 17 height 14
click at [371, 462] on icon at bounding box center [370, 462] width 10 height 14
click at [476, 465] on span at bounding box center [470, 462] width 10 height 10
click at [370, 456] on icon at bounding box center [369, 462] width 17 height 14
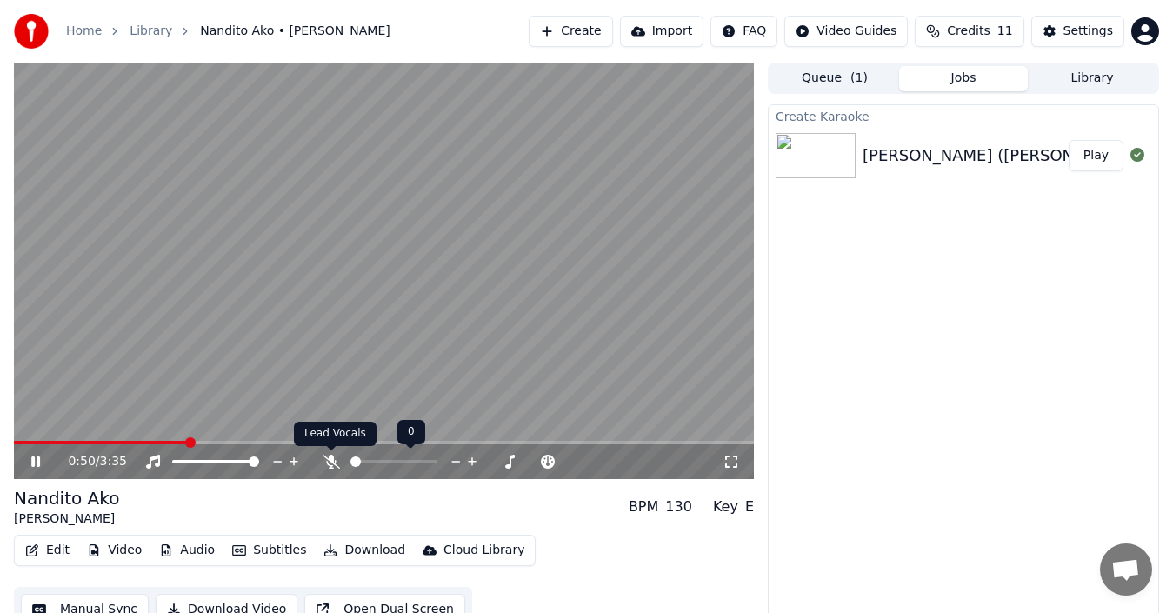
click at [337, 459] on icon at bounding box center [331, 462] width 17 height 14
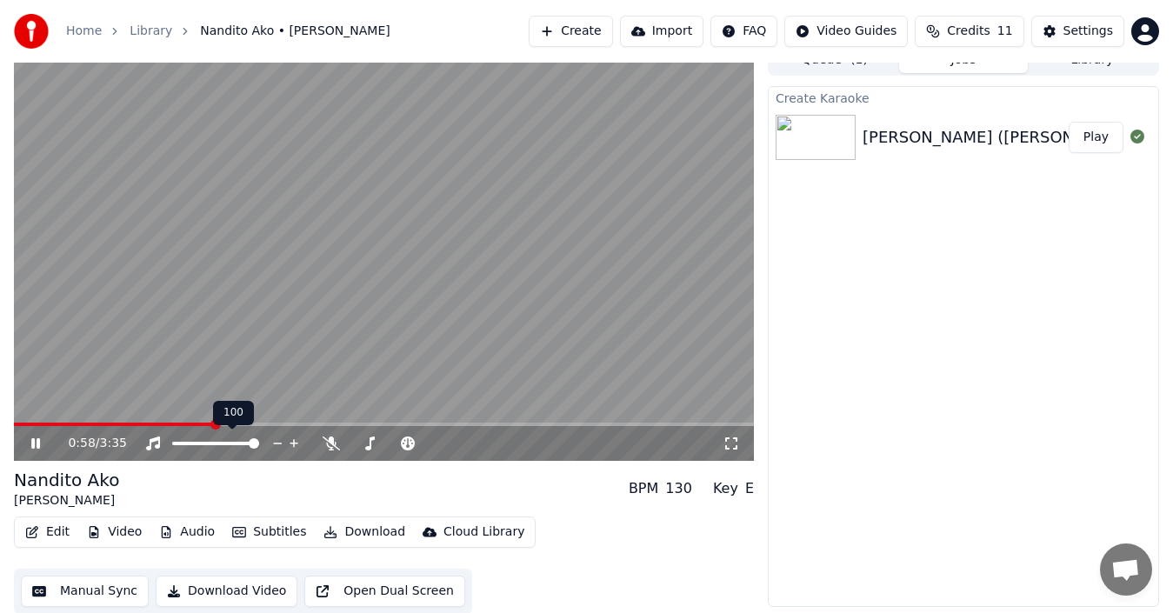
scroll to position [19, 0]
click at [57, 526] on button "Edit" at bounding box center [47, 531] width 58 height 24
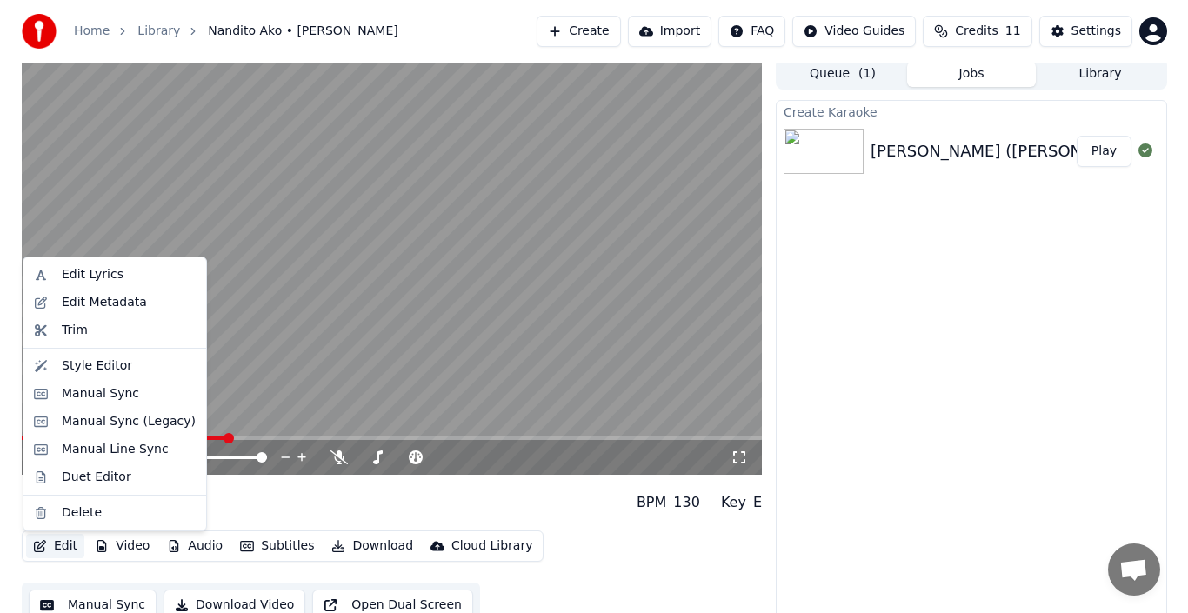
scroll to position [0, 0]
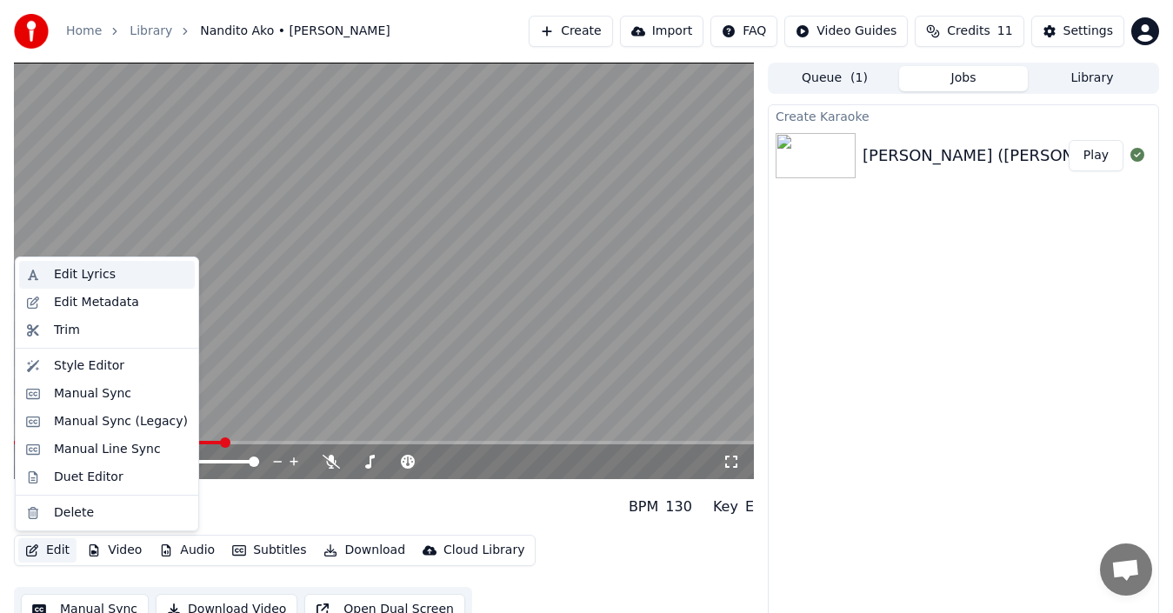
click at [99, 283] on div "Edit Lyrics" at bounding box center [85, 274] width 62 height 17
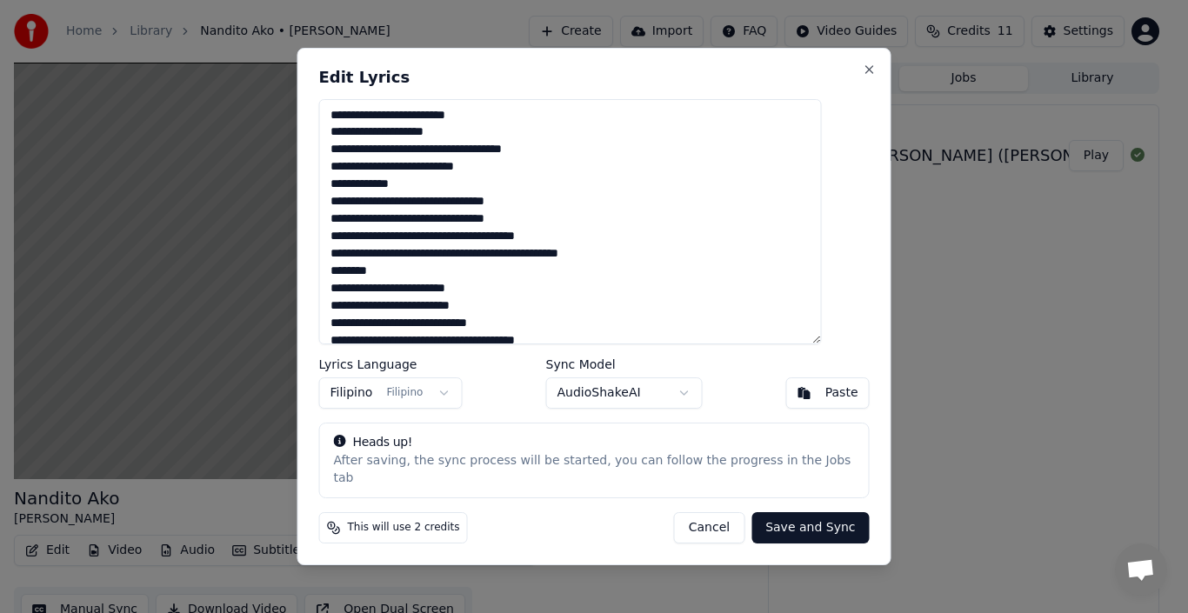
drag, startPoint x: 422, startPoint y: 289, endPoint x: 397, endPoint y: 283, distance: 25.1
click at [400, 285] on textarea "**********" at bounding box center [570, 221] width 503 height 245
click at [397, 283] on textarea "**********" at bounding box center [570, 221] width 503 height 245
click at [400, 279] on textarea "**********" at bounding box center [570, 221] width 503 height 245
drag, startPoint x: 400, startPoint y: 279, endPoint x: 344, endPoint y: 285, distance: 56.9
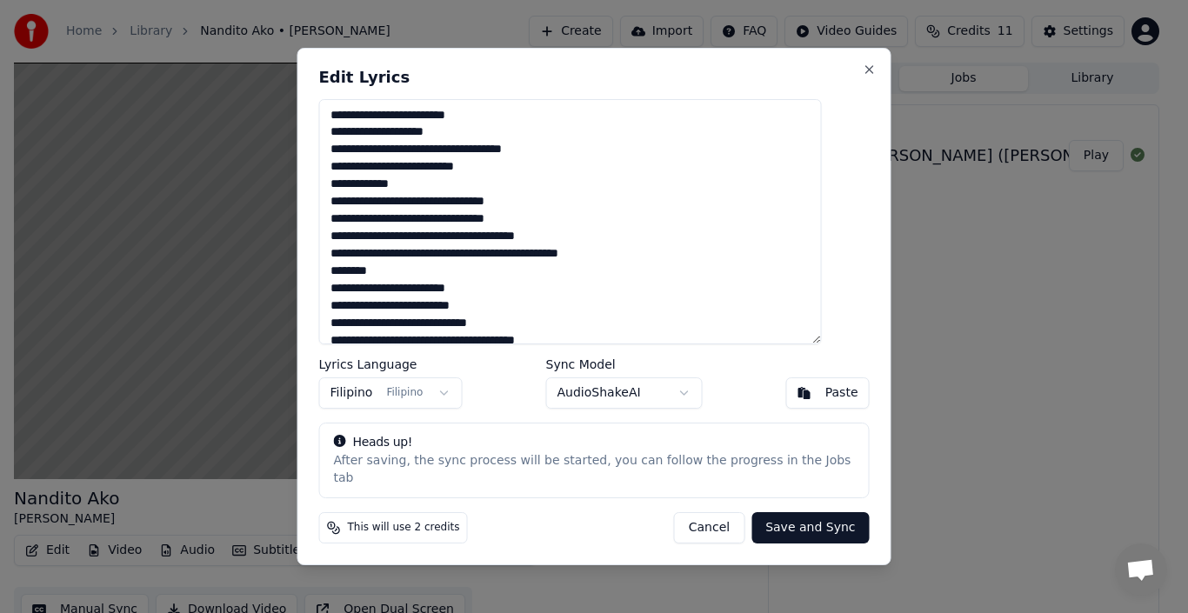
click at [344, 285] on textarea "**********" at bounding box center [570, 221] width 503 height 245
drag, startPoint x: 440, startPoint y: 190, endPoint x: 350, endPoint y: 191, distance: 89.6
click at [350, 191] on textarea "**********" at bounding box center [570, 221] width 503 height 245
click at [354, 210] on textarea "**********" at bounding box center [570, 221] width 503 height 245
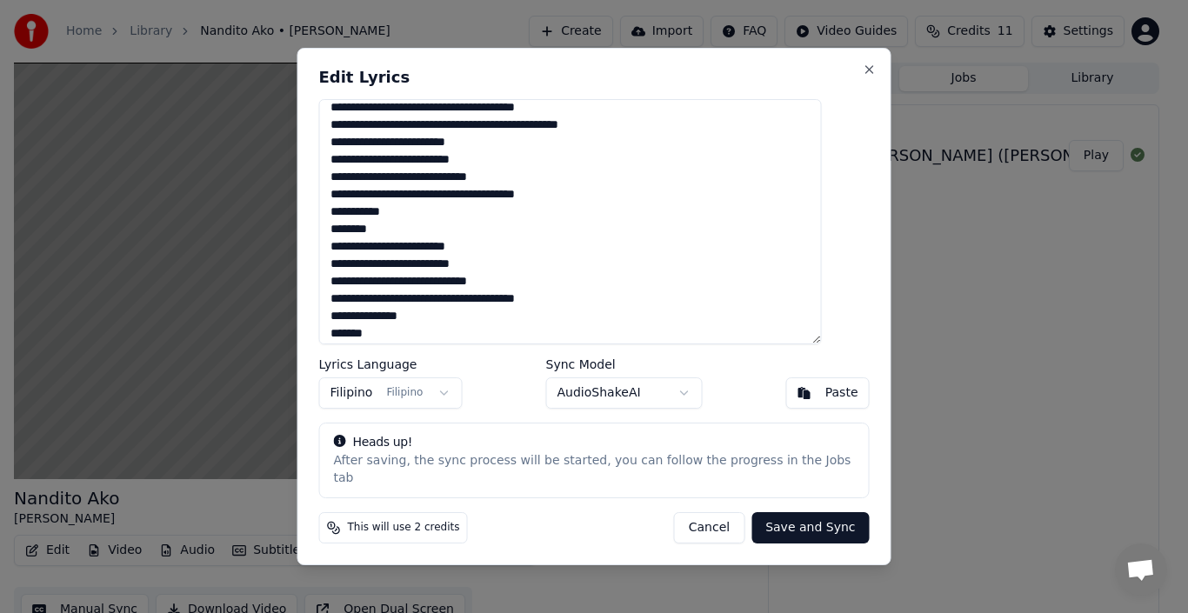
scroll to position [170, 0]
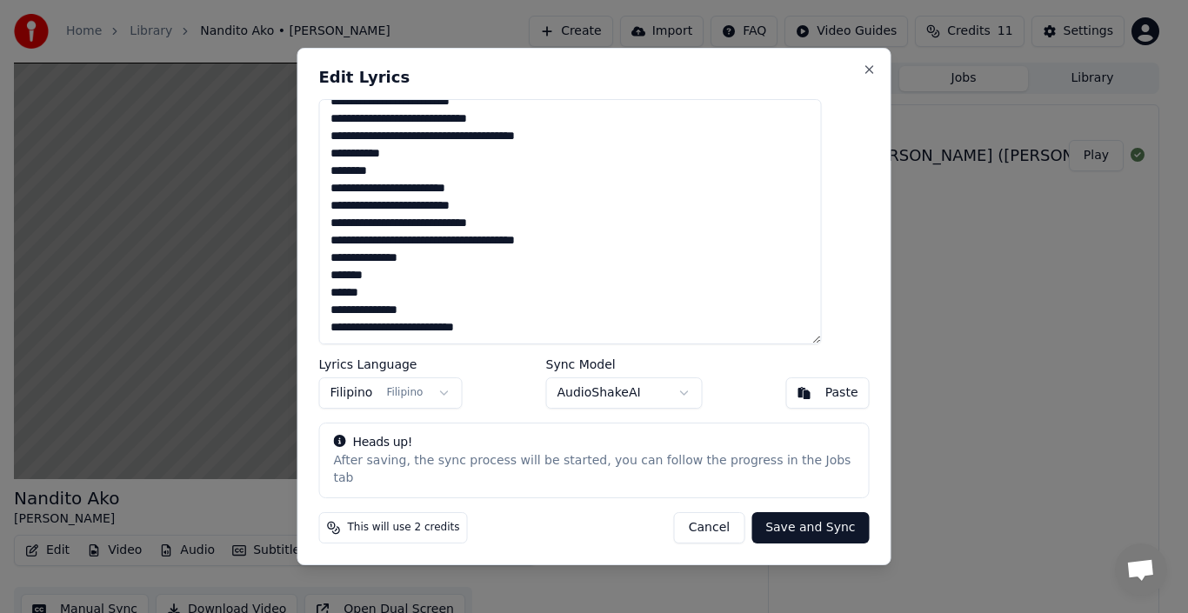
drag, startPoint x: 407, startPoint y: 290, endPoint x: 346, endPoint y: 290, distance: 60.9
click at [346, 290] on textarea "**********" at bounding box center [570, 221] width 503 height 245
click at [351, 302] on textarea "**********" at bounding box center [570, 221] width 503 height 245
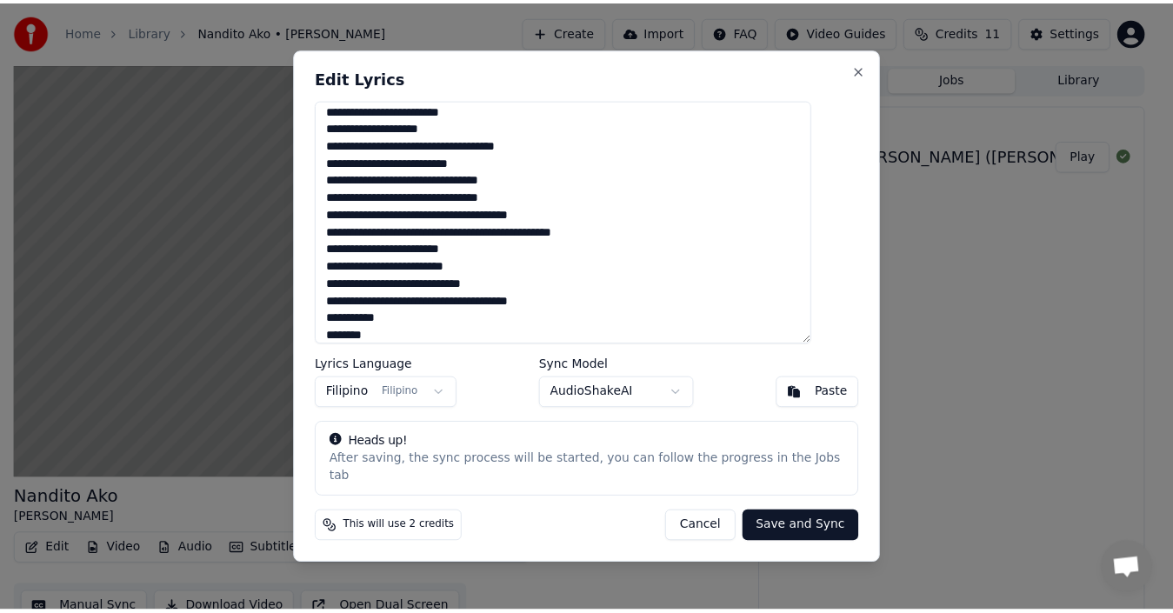
scroll to position [0, 0]
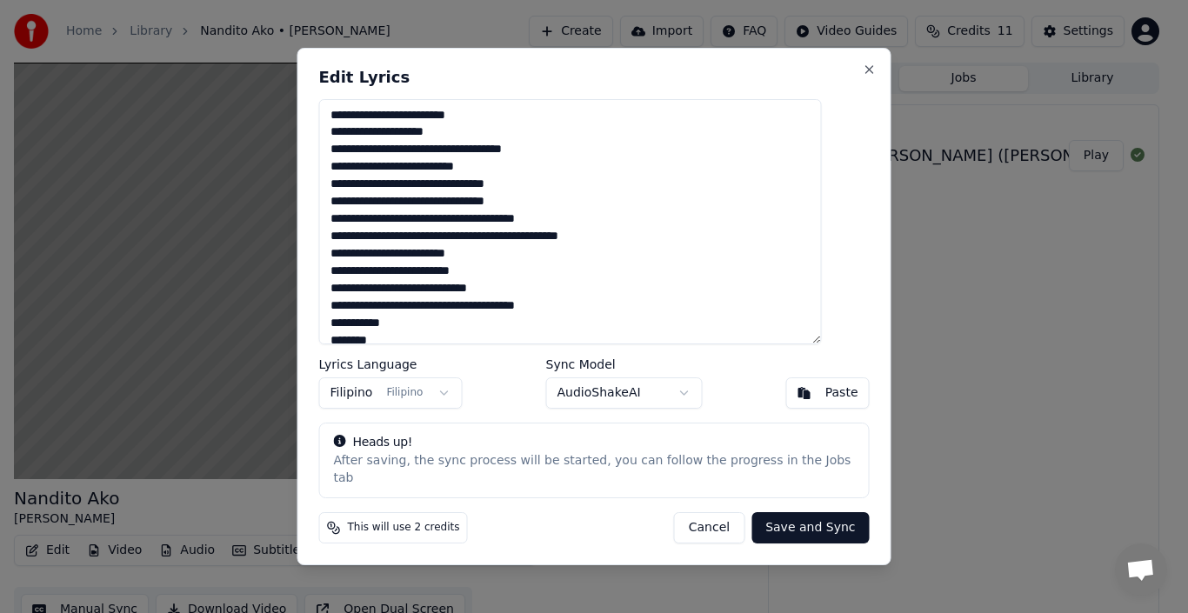
type textarea "**********"
click at [791, 517] on button "Save and Sync" at bounding box center [809, 527] width 117 height 31
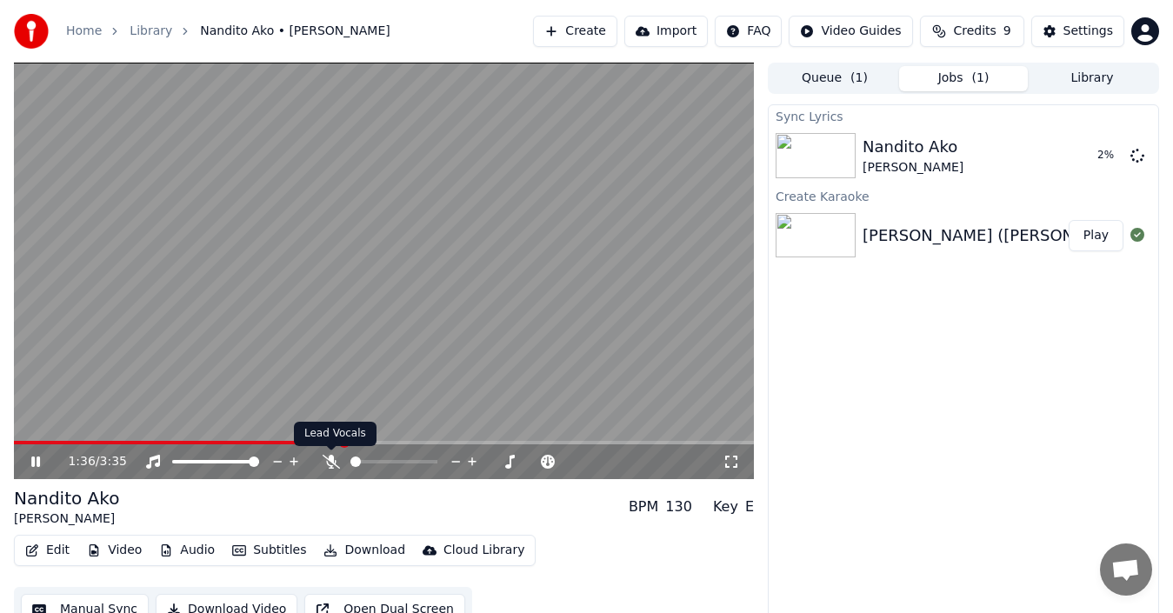
click at [330, 463] on icon at bounding box center [331, 462] width 17 height 14
click at [330, 463] on icon at bounding box center [332, 462] width 10 height 14
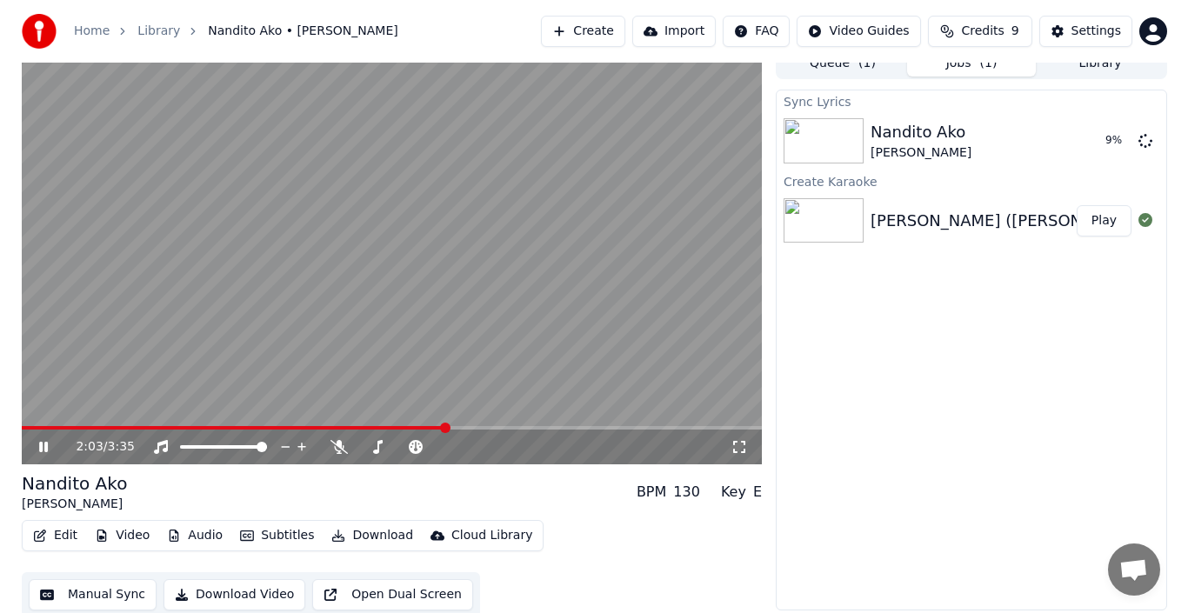
scroll to position [19, 0]
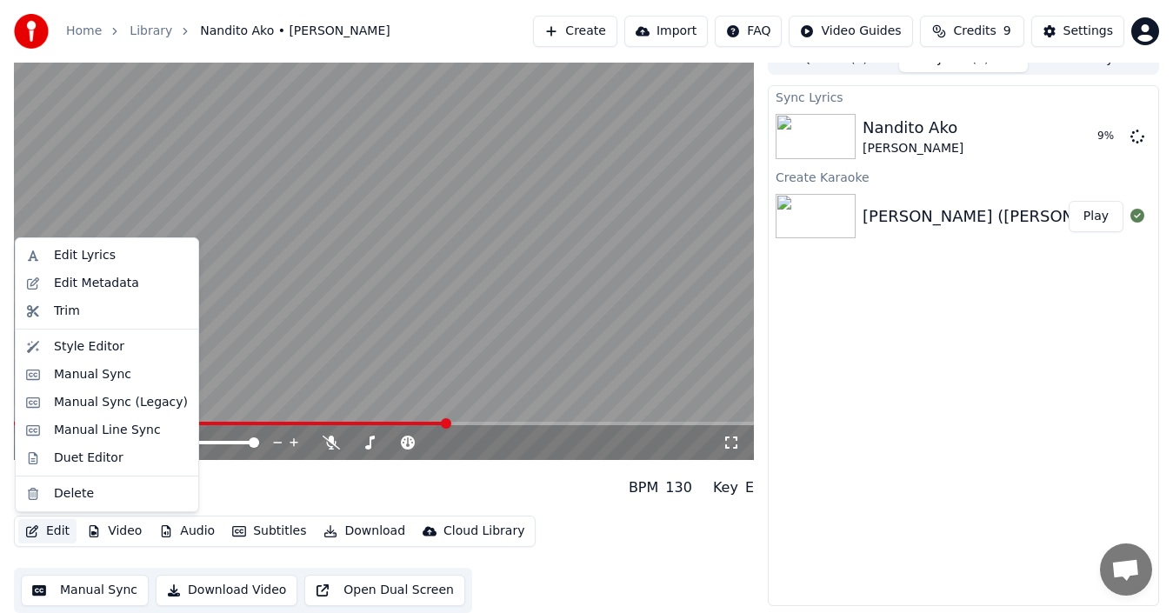
click at [60, 525] on button "Edit" at bounding box center [47, 531] width 58 height 24
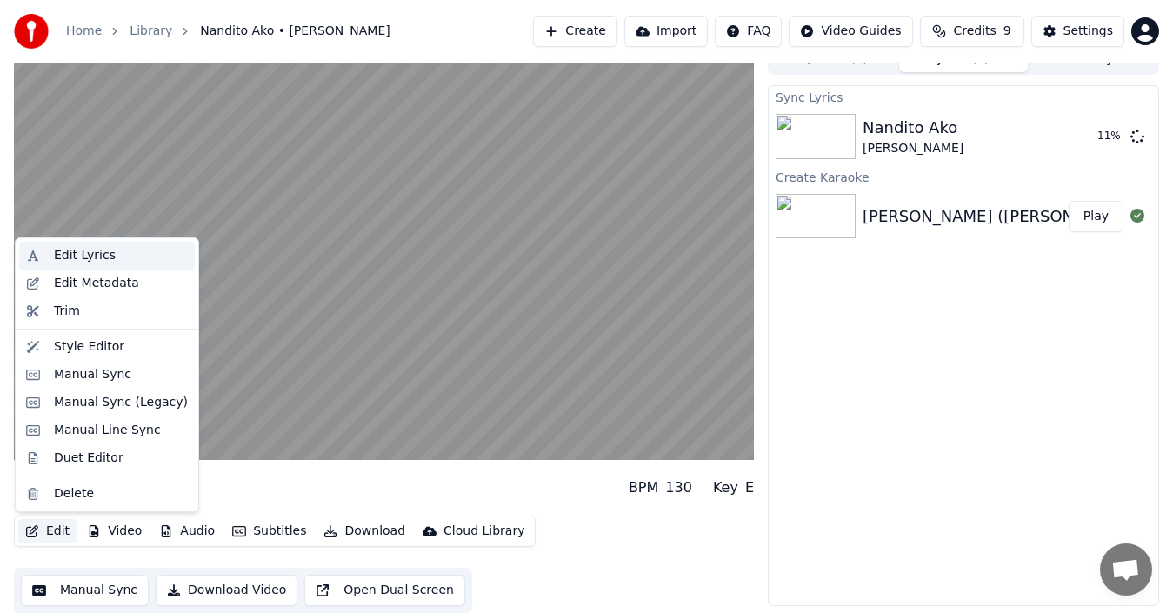
click at [84, 253] on div "Edit Lyrics" at bounding box center [85, 255] width 62 height 17
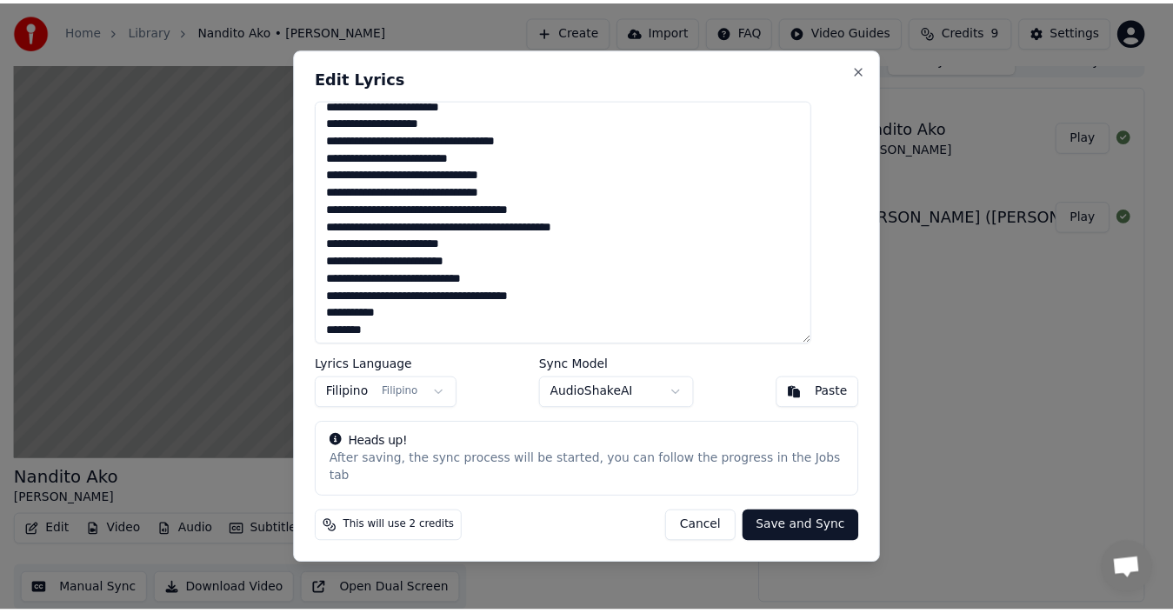
scroll to position [0, 0]
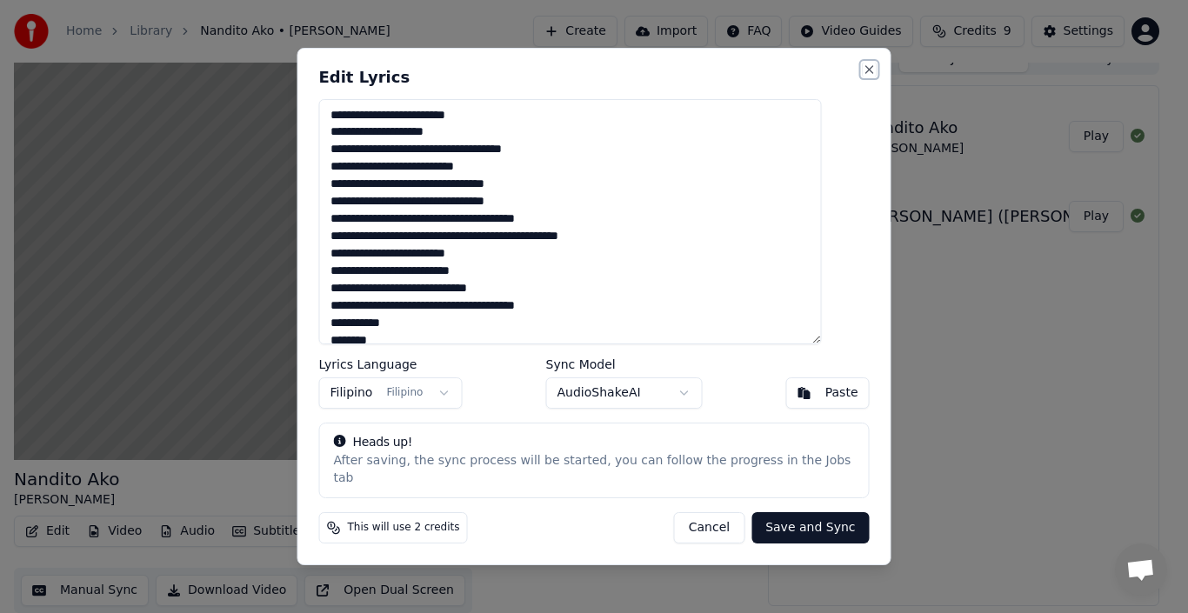
click at [863, 74] on button "Close" at bounding box center [870, 70] width 14 height 14
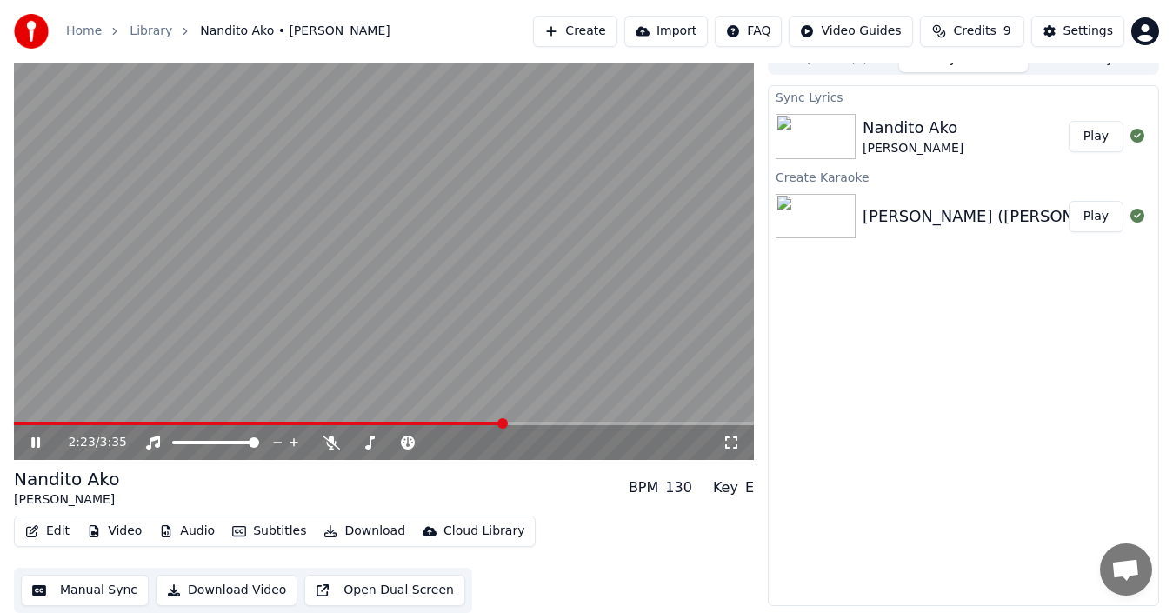
click at [53, 529] on button "Edit" at bounding box center [47, 531] width 58 height 24
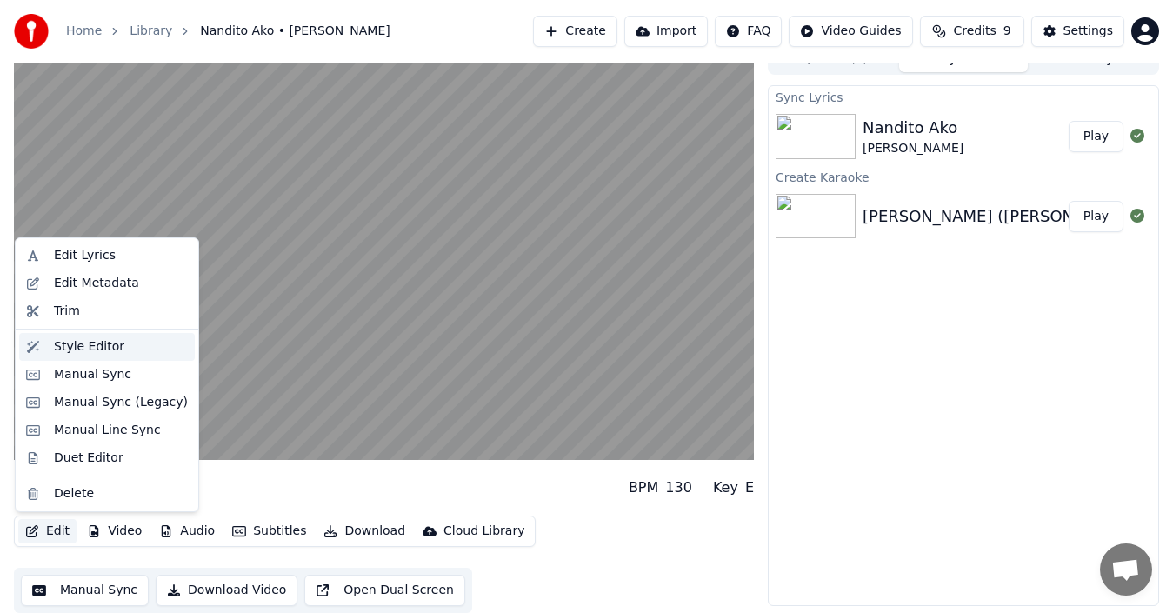
click at [88, 342] on div "Style Editor" at bounding box center [89, 346] width 70 height 17
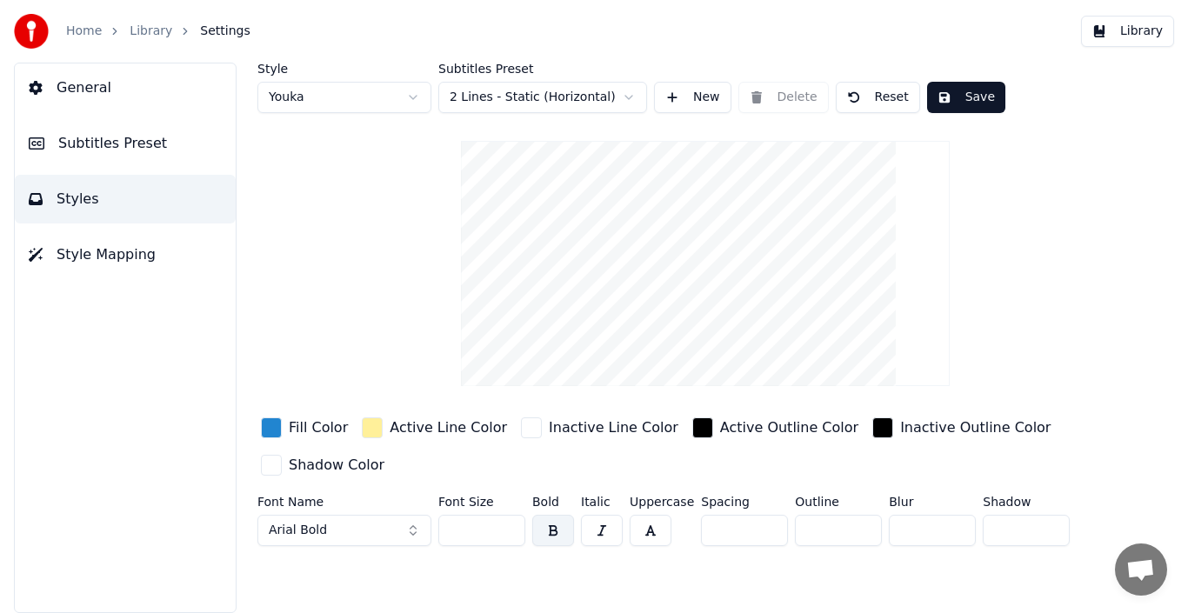
click at [746, 158] on video at bounding box center [705, 263] width 489 height 245
click at [144, 29] on link "Library" at bounding box center [151, 31] width 43 height 17
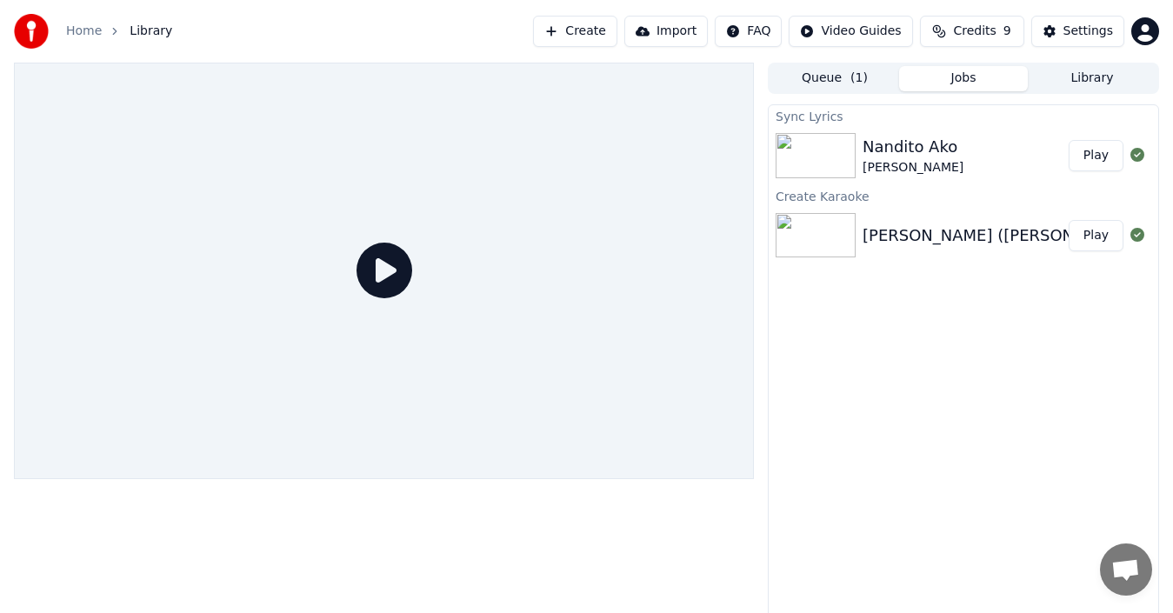
click at [365, 273] on icon at bounding box center [385, 271] width 56 height 56
click at [391, 264] on icon at bounding box center [385, 271] width 56 height 56
click at [852, 163] on img at bounding box center [816, 155] width 80 height 45
click at [817, 160] on img at bounding box center [816, 155] width 80 height 45
click at [390, 266] on icon at bounding box center [385, 271] width 56 height 56
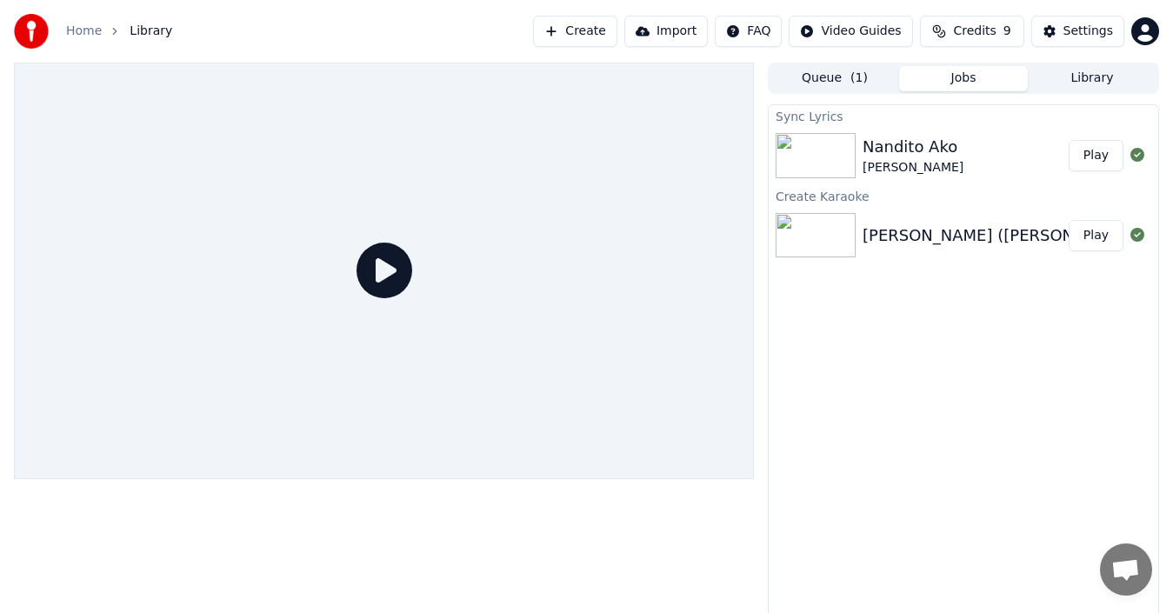
click at [823, 74] on button "Queue ( 1 )" at bounding box center [835, 78] width 129 height 25
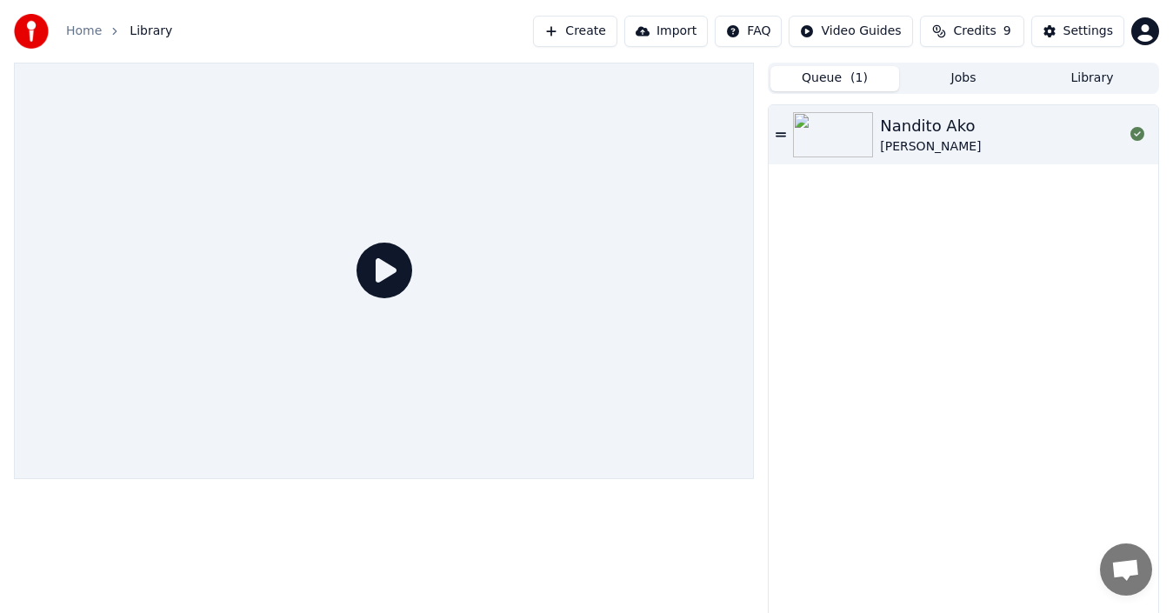
click at [825, 78] on button "Queue ( 1 )" at bounding box center [835, 78] width 129 height 25
click at [826, 135] on img at bounding box center [833, 134] width 80 height 45
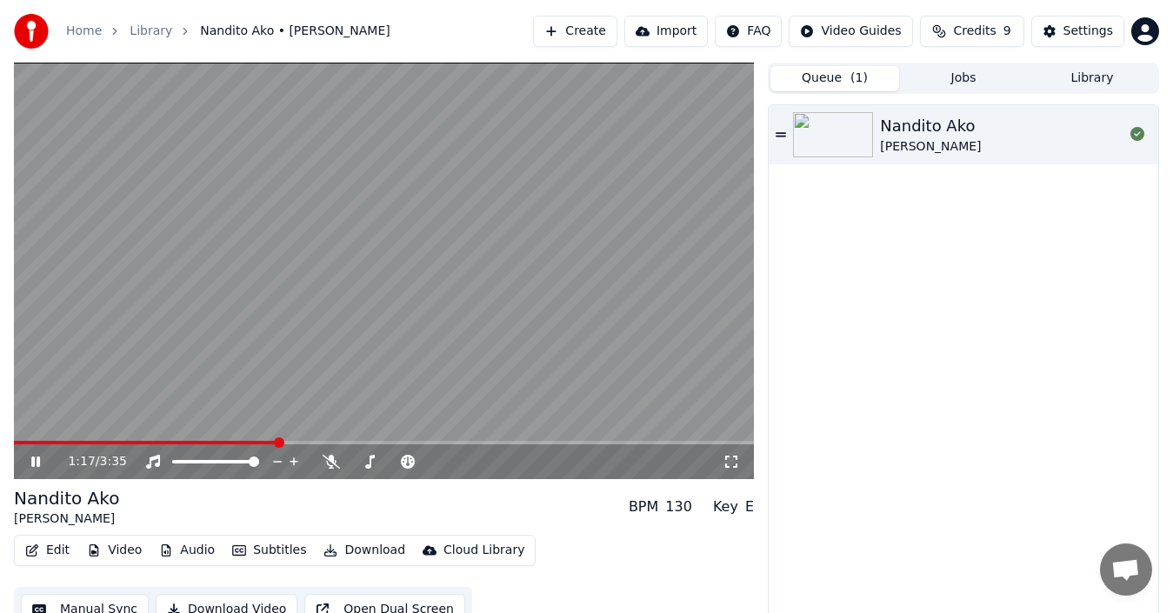
click at [277, 448] on span at bounding box center [279, 442] width 10 height 10
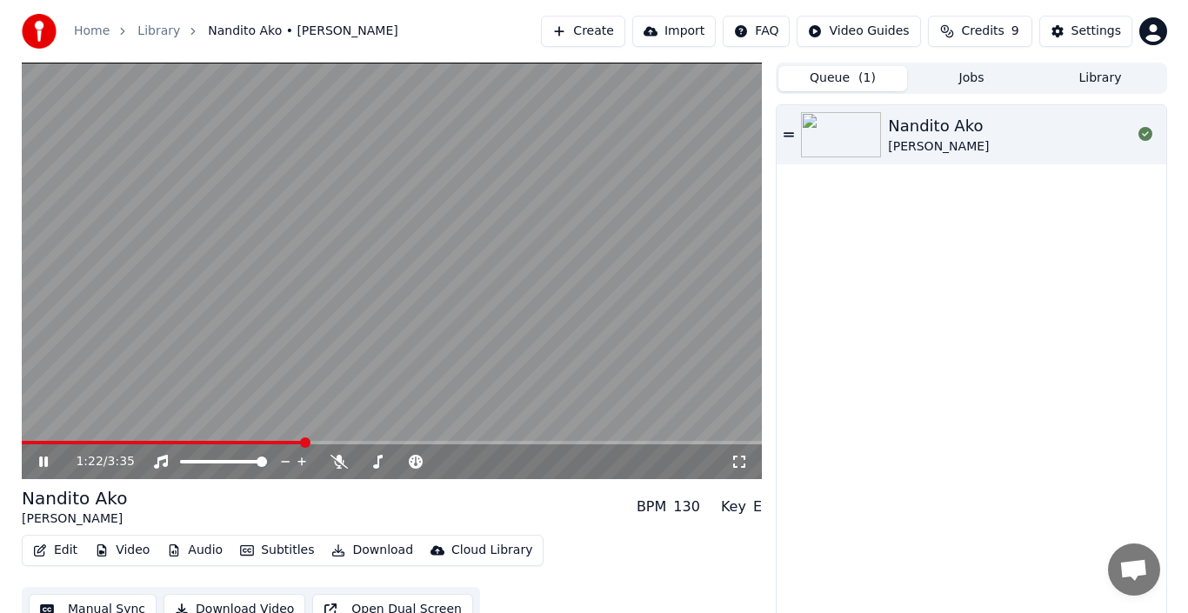
scroll to position [19, 0]
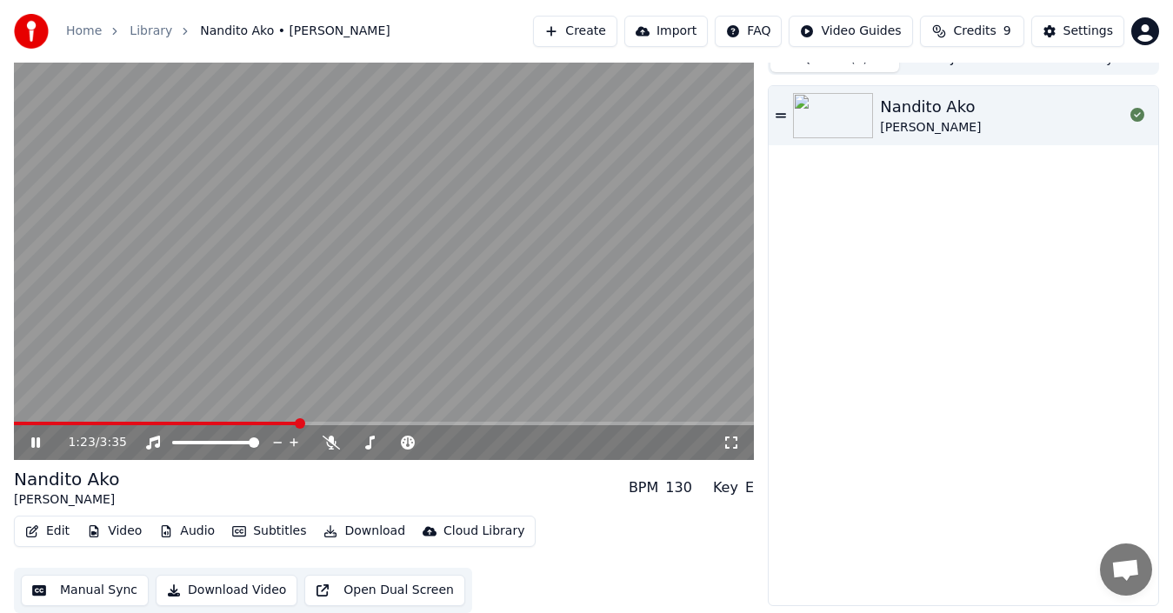
click at [57, 531] on button "Edit" at bounding box center [47, 531] width 58 height 24
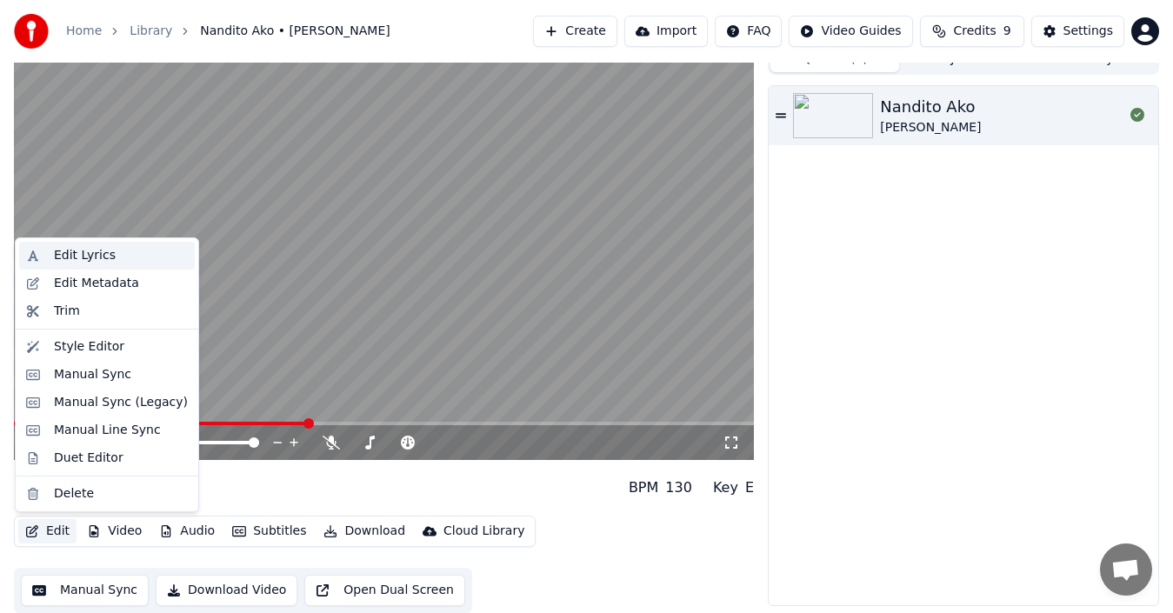
click at [103, 255] on div "Edit Lyrics" at bounding box center [85, 255] width 62 height 17
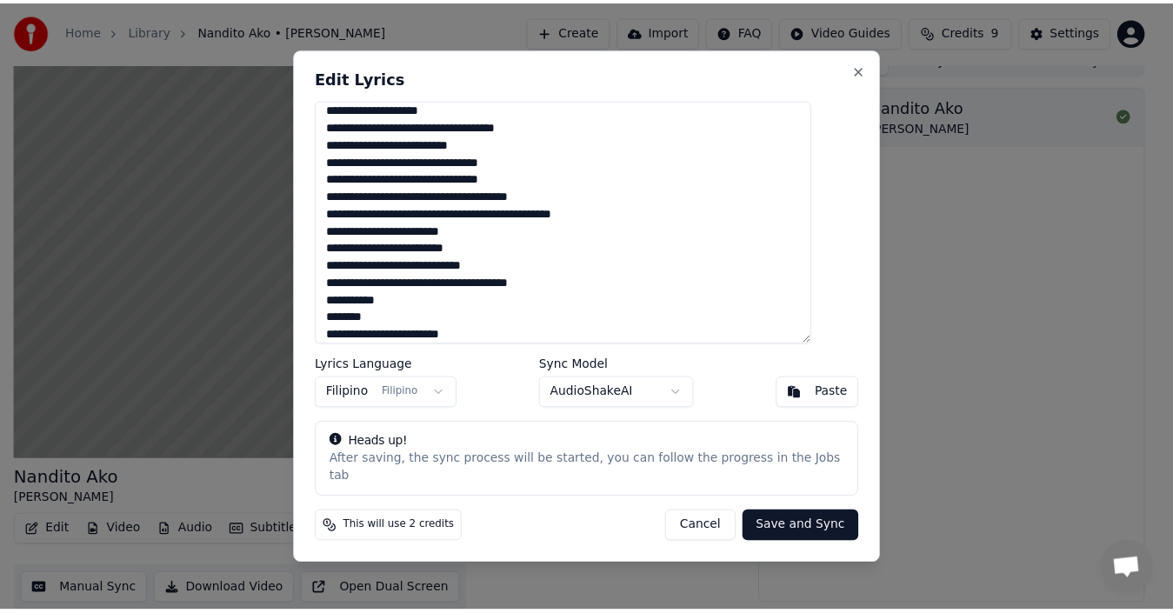
scroll to position [0, 0]
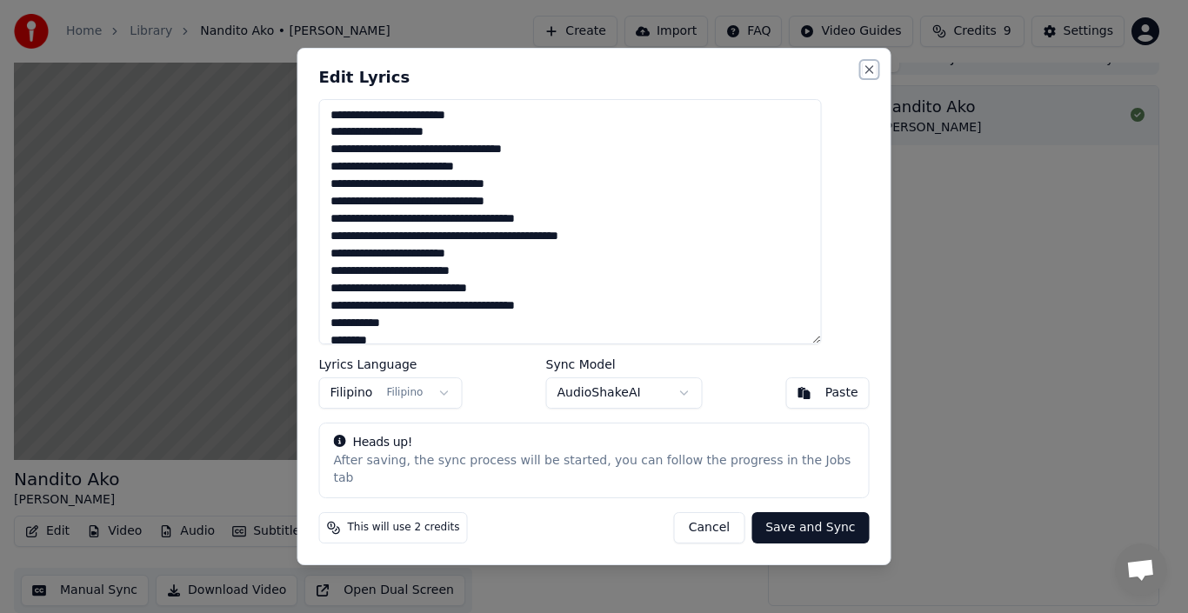
click at [863, 75] on button "Close" at bounding box center [870, 70] width 14 height 14
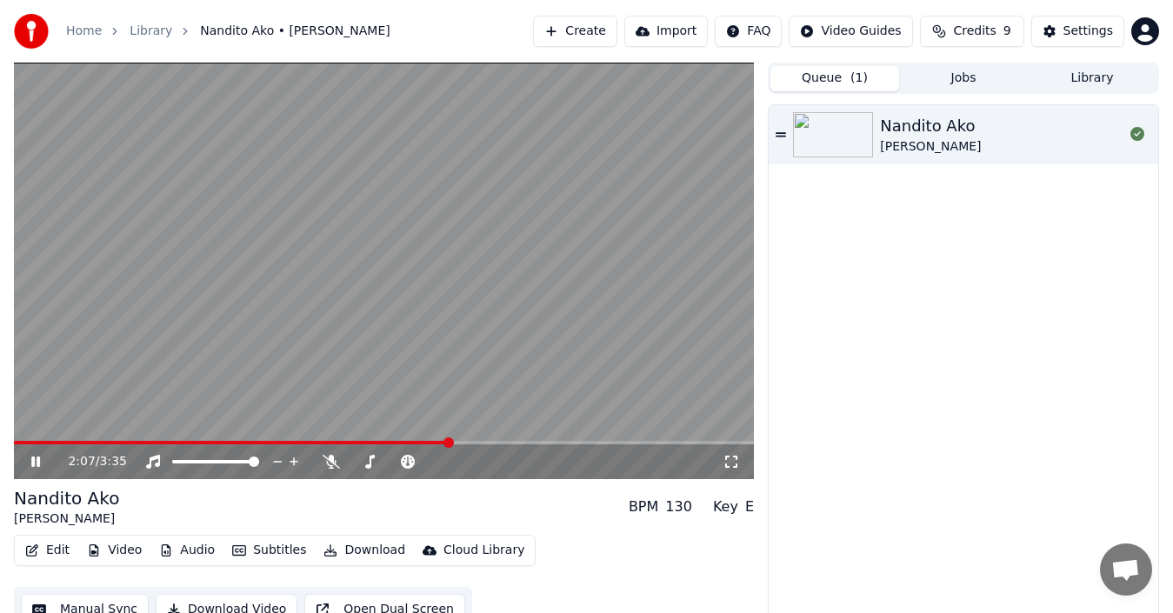
click at [350, 548] on button "Download" at bounding box center [365, 550] width 96 height 24
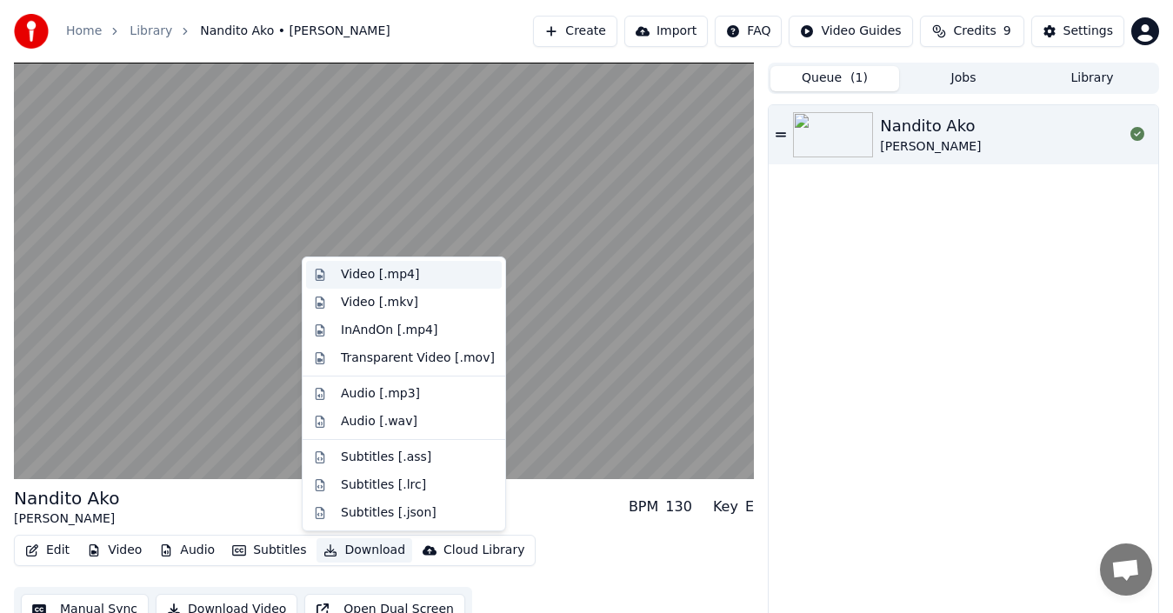
click at [372, 268] on div "Video [.mp4]" at bounding box center [380, 274] width 78 height 17
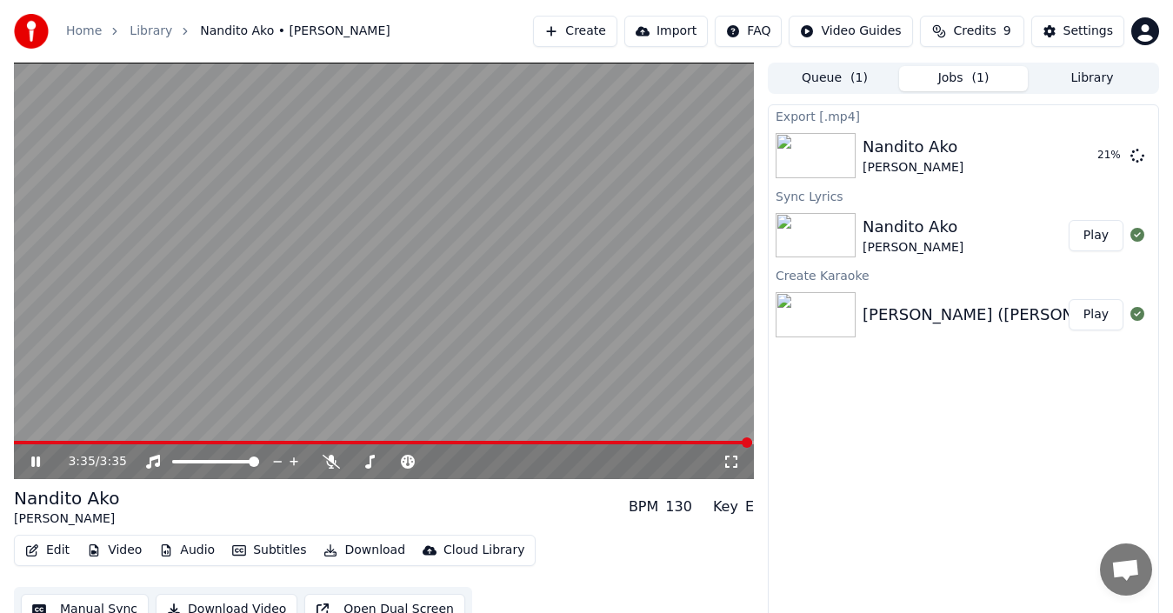
click at [39, 464] on icon at bounding box center [35, 462] width 9 height 10
click at [901, 417] on div "Export [.mp4] Nandito Ako [PERSON_NAME] 30 % Sync Lyrics Nandito Ako [PERSON_NA…" at bounding box center [963, 364] width 391 height 521
click at [1148, 42] on body "Home Library Nandito Ako • [PERSON_NAME] Create Import FAQ Video Guides Credits…" at bounding box center [586, 306] width 1173 height 613
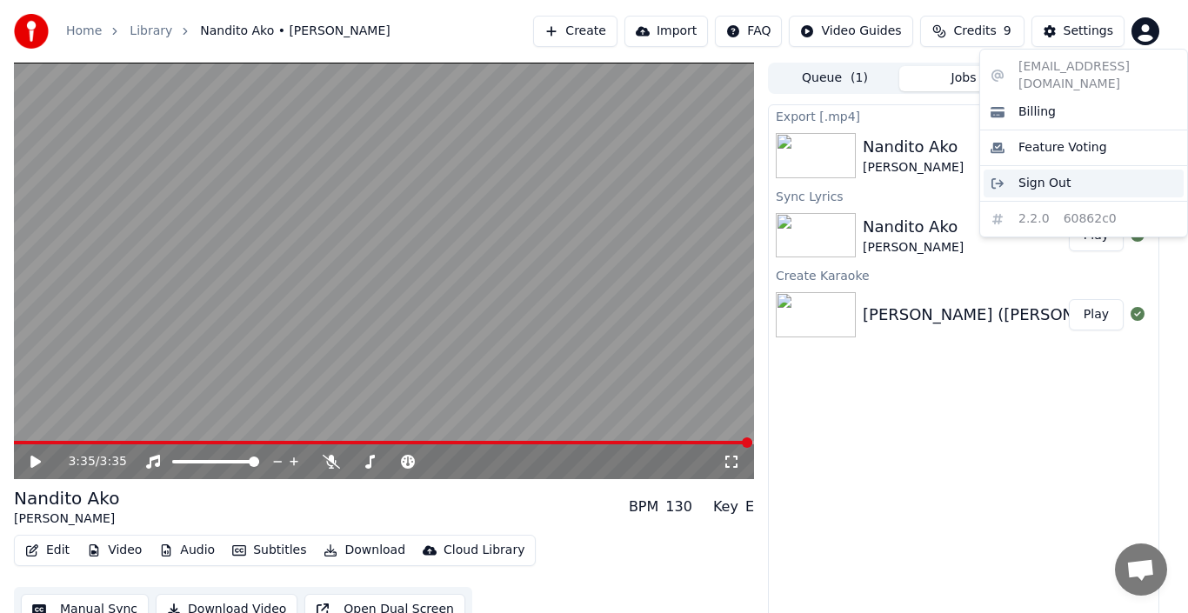
click at [1028, 175] on span "Sign Out" at bounding box center [1044, 183] width 52 height 17
